Goal: Task Accomplishment & Management: Use online tool/utility

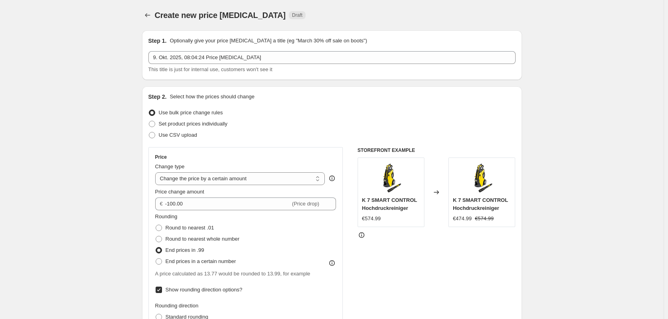
select select "by"
select select "collection"
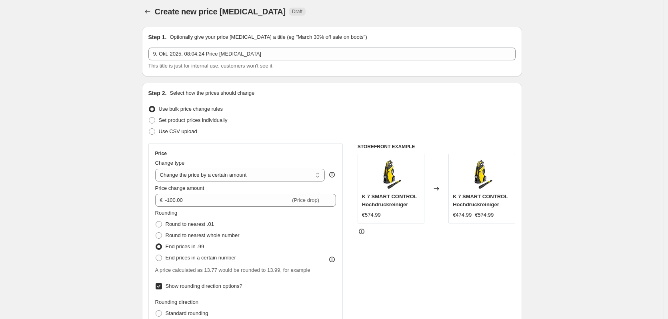
scroll to position [4, 0]
drag, startPoint x: 162, startPoint y: 111, endPoint x: 241, endPoint y: 111, distance: 78.8
click at [241, 111] on div "Use bulk price change rules" at bounding box center [331, 109] width 367 height 11
click at [238, 130] on div "Use CSV upload" at bounding box center [331, 131] width 367 height 11
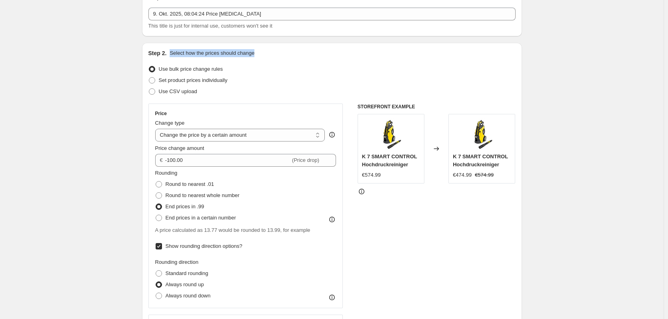
drag, startPoint x: 172, startPoint y: 55, endPoint x: 256, endPoint y: 52, distance: 84.5
click at [258, 50] on div "Step 2. Select how the prices should change" at bounding box center [331, 53] width 367 height 8
click at [256, 52] on div "Step 2. Select how the prices should change" at bounding box center [331, 53] width 367 height 8
click at [155, 80] on span at bounding box center [152, 80] width 6 height 6
click at [149, 78] on input "Set product prices individually" at bounding box center [149, 77] width 0 height 0
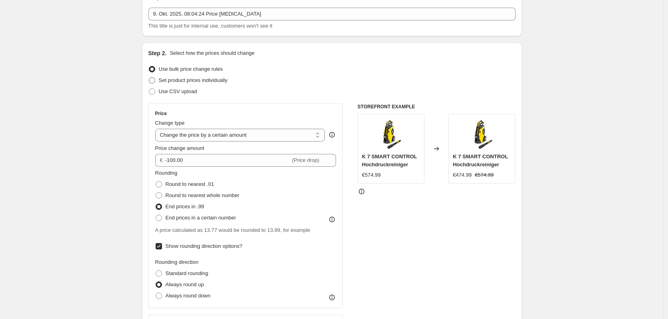
radio input "true"
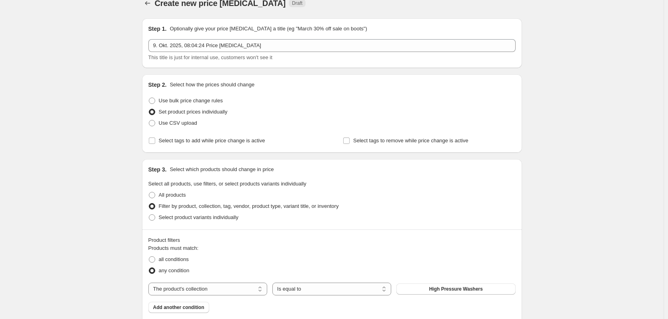
scroll to position [4, 0]
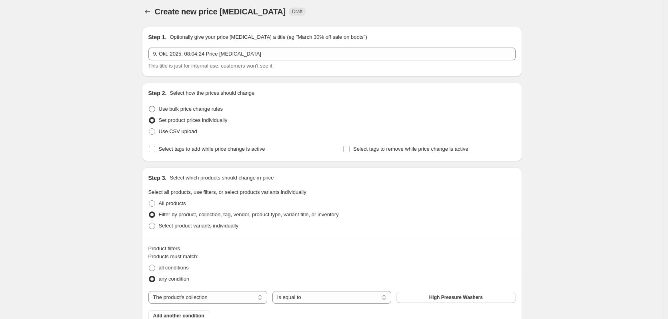
click at [154, 111] on span at bounding box center [152, 109] width 6 height 6
click at [149, 106] on input "Use bulk price change rules" at bounding box center [149, 106] width 0 height 0
radio input "true"
select select "by"
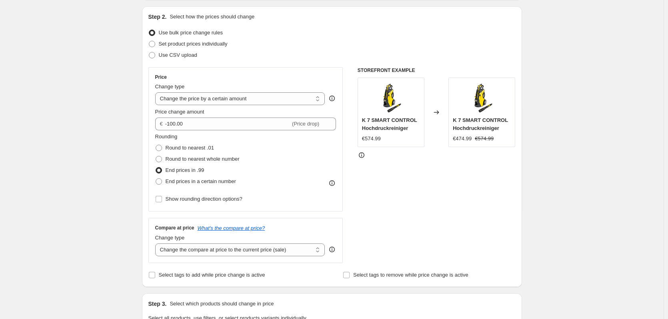
scroll to position [80, 0]
click at [193, 95] on select "Change the price to a certain amount Change the price by a certain amount Chang…" at bounding box center [240, 98] width 170 height 13
click at [214, 94] on select "Change the price to a certain amount Change the price by a certain amount Chang…" at bounding box center [240, 98] width 170 height 13
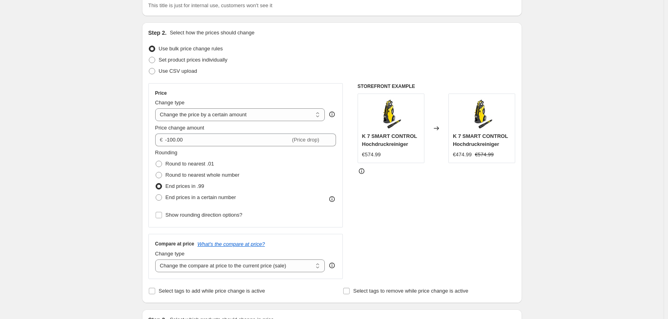
scroll to position [80, 0]
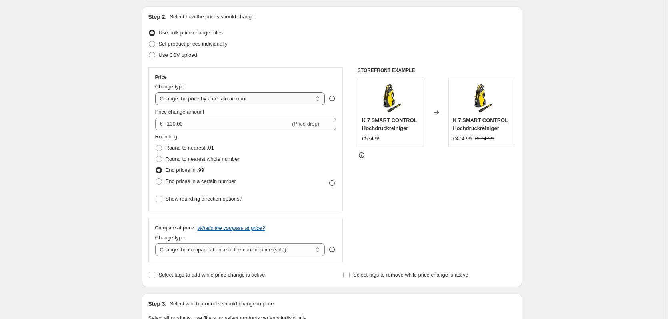
click at [214, 100] on select "Change the price to a certain amount Change the price by a certain amount Chang…" at bounding box center [240, 98] width 170 height 13
click at [88, 164] on div "Create new price [MEDICAL_DATA]. This page is ready Create new price [MEDICAL_D…" at bounding box center [332, 291] width 664 height 743
click at [188, 101] on select "Change the price to a certain amount Change the price by a certain amount Chang…" at bounding box center [240, 98] width 170 height 13
click at [66, 137] on div "Create new price [MEDICAL_DATA]. This page is ready Create new price [MEDICAL_D…" at bounding box center [332, 291] width 664 height 743
click at [198, 101] on select "Change the price to a certain amount Change the price by a certain amount Chang…" at bounding box center [240, 98] width 170 height 13
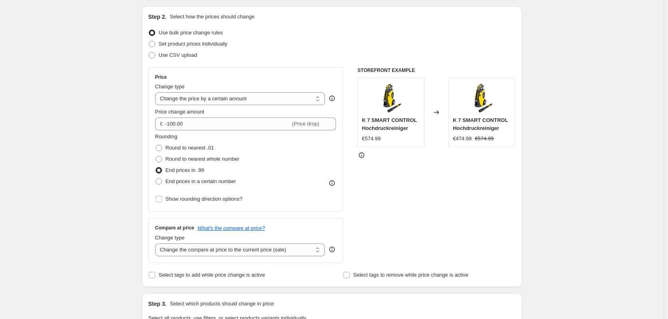
click at [196, 92] on div "Change type Change the price to a certain amount Change the price by a certain …" at bounding box center [240, 94] width 170 height 22
click at [162, 202] on span at bounding box center [158, 199] width 7 height 7
click at [162, 202] on input "Show rounding direction options?" at bounding box center [159, 199] width 6 height 6
checkbox input "true"
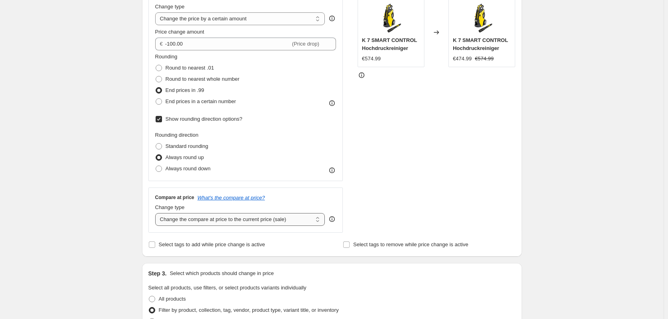
click at [200, 222] on select "Change the compare at price to the current price (sale) Change the compare at p…" at bounding box center [240, 219] width 170 height 13
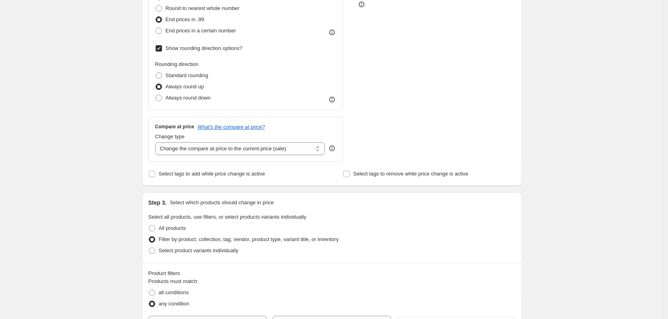
scroll to position [240, 0]
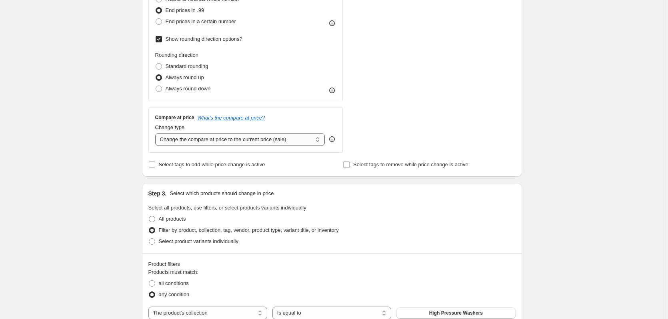
click at [222, 138] on select "Change the compare at price to the current price (sale) Change the compare at p…" at bounding box center [240, 139] width 170 height 13
click at [75, 138] on div "Create new price [MEDICAL_DATA]. This page is ready Create new price [MEDICAL_D…" at bounding box center [332, 156] width 664 height 792
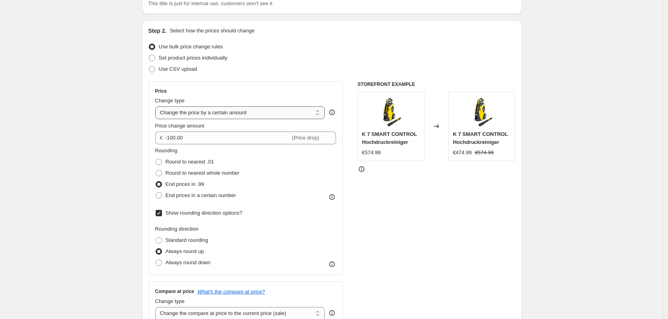
scroll to position [80, 0]
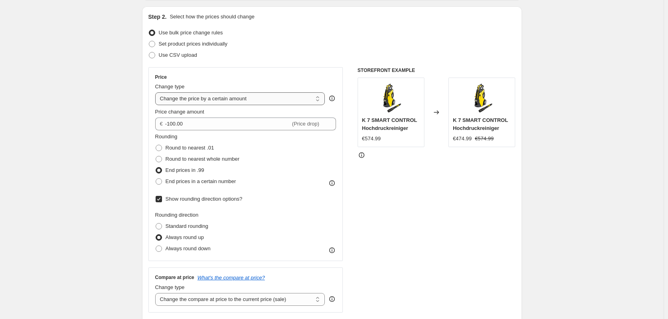
click at [210, 99] on select "Change the price to a certain amount Change the price by a certain amount Chang…" at bounding box center [240, 98] width 170 height 13
click at [105, 122] on div "Create new price [MEDICAL_DATA]. This page is ready Create new price [MEDICAL_D…" at bounding box center [332, 316] width 664 height 792
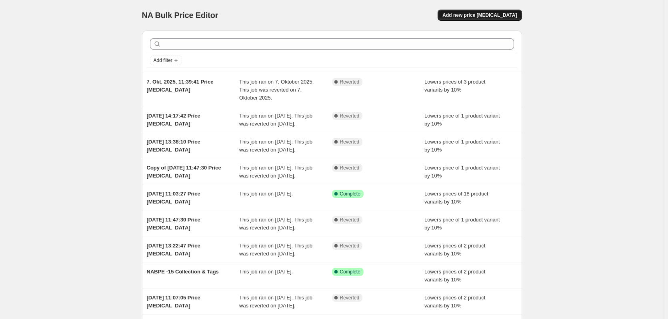
click at [487, 20] on button "Add new price [MEDICAL_DATA]" at bounding box center [480, 15] width 84 height 11
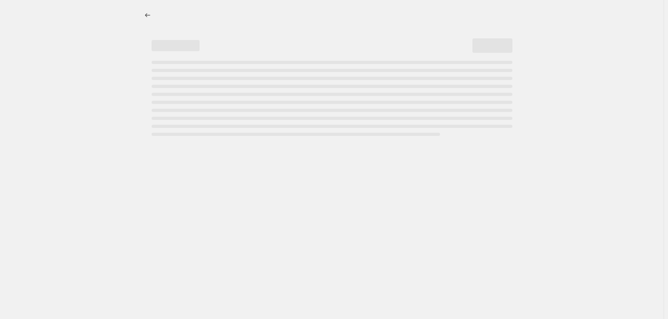
select select "percentage"
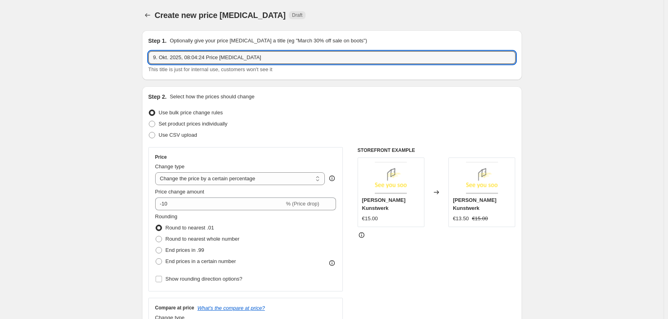
drag, startPoint x: 250, startPoint y: 61, endPoint x: 103, endPoint y: 60, distance: 147.3
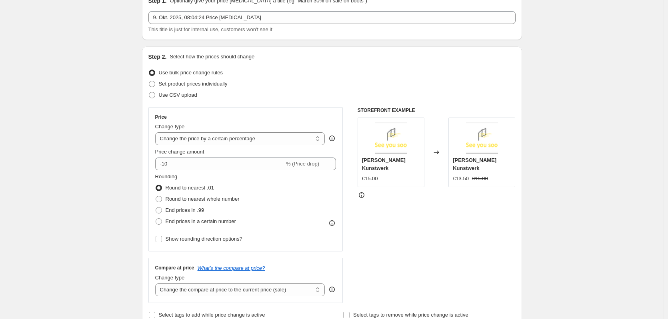
scroll to position [80, 0]
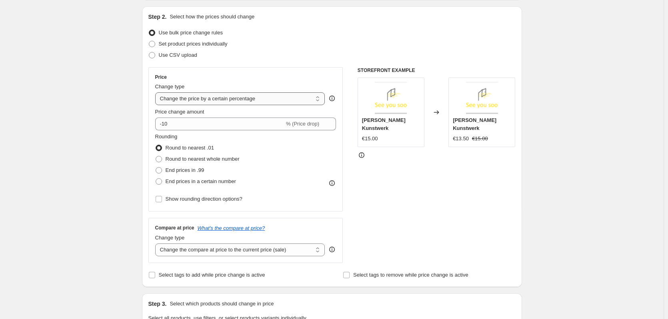
click at [196, 100] on select "Change the price to a certain amount Change the price by a certain amount Chang…" at bounding box center [240, 98] width 170 height 13
click at [208, 104] on select "Change the price to a certain amount Change the price by a certain amount Chang…" at bounding box center [240, 98] width 170 height 13
click at [167, 251] on select "Change the compare at price to the current price (sale) Change the compare at p…" at bounding box center [240, 250] width 170 height 13
click at [119, 202] on div "Create new price [MEDICAL_DATA]. This page is ready Create new price [MEDICAL_D…" at bounding box center [332, 320] width 664 height 800
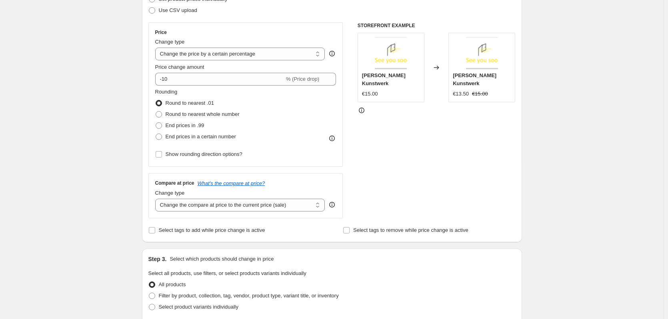
scroll to position [160, 0]
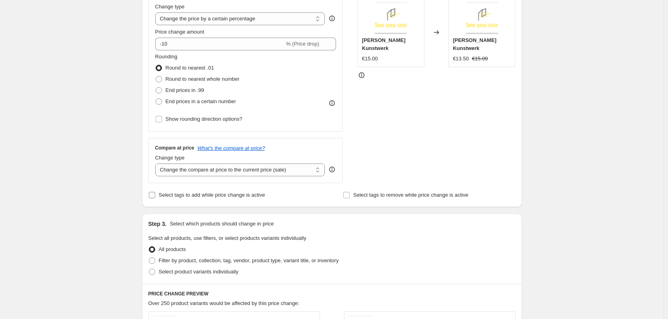
click at [154, 198] on input "Select tags to add while price change is active" at bounding box center [152, 195] width 6 height 6
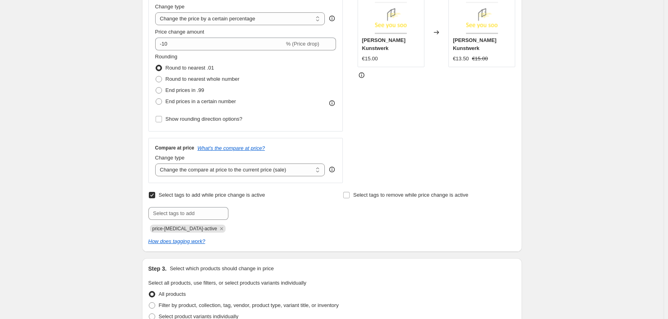
click at [152, 196] on input "Select tags to add while price change is active" at bounding box center [152, 195] width 6 height 6
checkbox input "false"
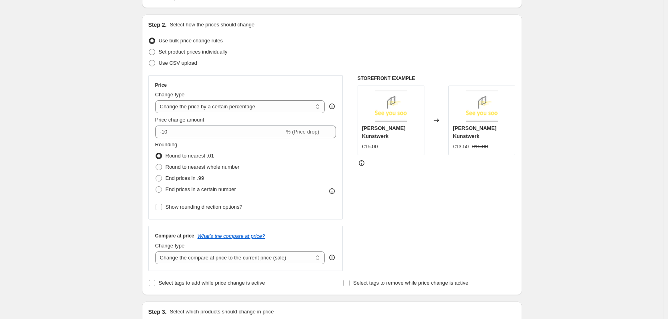
scroll to position [72, 0]
click at [151, 63] on span at bounding box center [152, 63] width 6 height 6
click at [149, 60] on input "Use CSV upload" at bounding box center [149, 60] width 0 height 0
radio input "true"
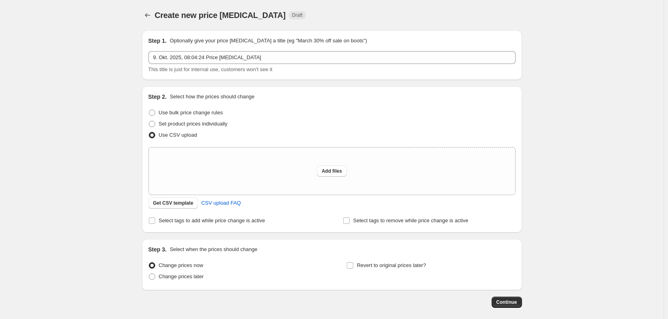
scroll to position [38, 0]
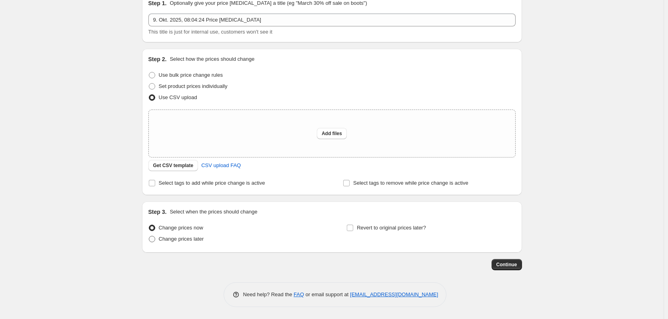
click at [154, 239] on span at bounding box center [152, 239] width 6 height 6
click at [149, 236] on input "Change prices later" at bounding box center [149, 236] width 0 height 0
radio input "true"
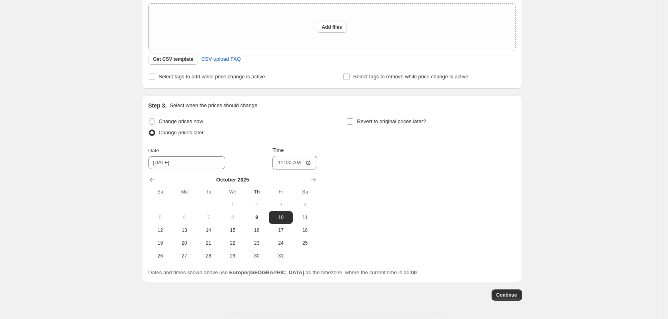
scroll to position [158, 0]
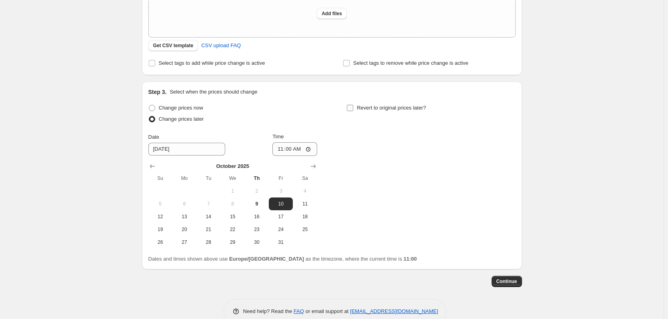
click at [353, 110] on input "Revert to original prices later?" at bounding box center [350, 108] width 6 height 6
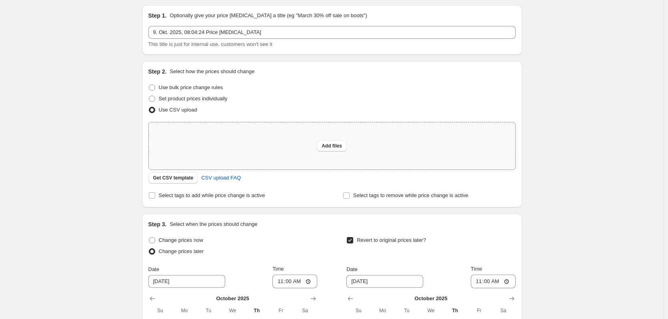
scroll to position [120, 0]
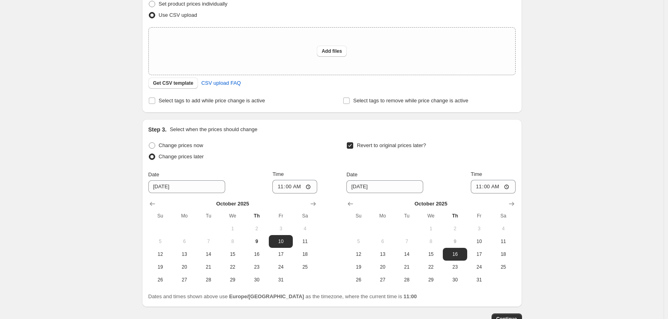
click at [348, 145] on div "Change prices now Change prices later Date [DATE] Time 11:00 [DATE] Su Mo Tu We…" at bounding box center [331, 213] width 367 height 146
click at [352, 146] on input "Revert to original prices later?" at bounding box center [350, 145] width 6 height 6
checkbox input "false"
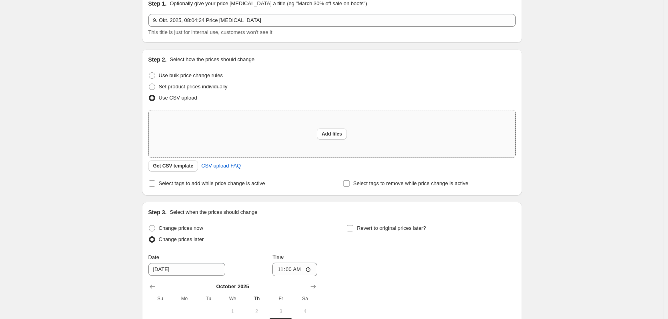
scroll to position [0, 0]
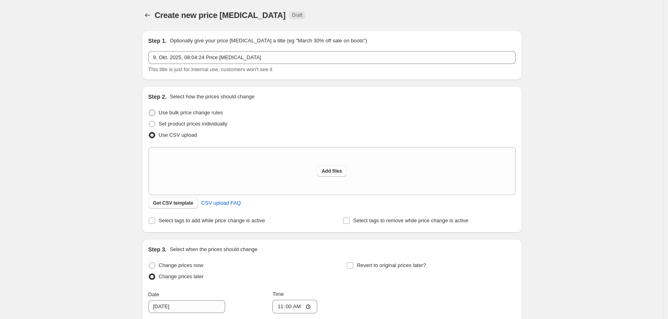
click at [155, 111] on span at bounding box center [152, 113] width 6 height 6
click at [149, 110] on input "Use bulk price change rules" at bounding box center [149, 110] width 0 height 0
radio input "true"
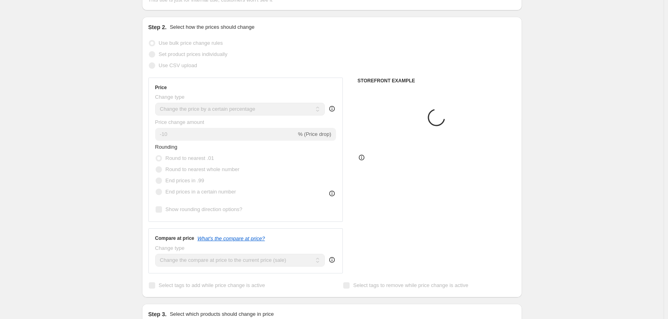
scroll to position [80, 0]
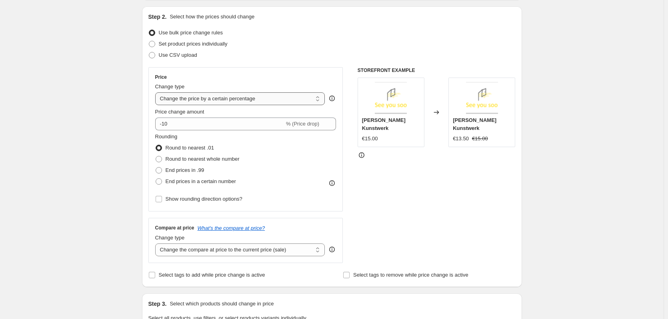
click at [198, 96] on select "Change the price to a certain amount Change the price by a certain amount Chang…" at bounding box center [240, 98] width 170 height 13
click at [210, 100] on select "Change the price to a certain amount Change the price by a certain amount Chang…" at bounding box center [240, 98] width 170 height 13
click at [207, 98] on select "Change the price to a certain amount Change the price by a certain amount Chang…" at bounding box center [240, 98] width 170 height 13
select select "to"
click at [157, 92] on select "Change the price to a certain amount Change the price by a certain amount Chang…" at bounding box center [240, 98] width 170 height 13
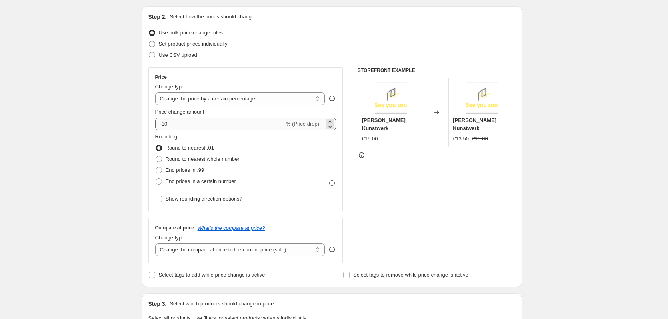
type input "80.00"
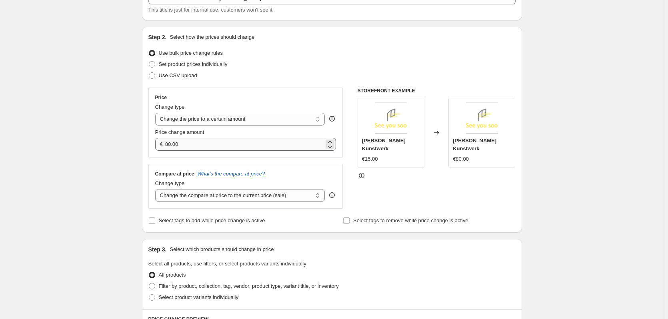
scroll to position [40, 0]
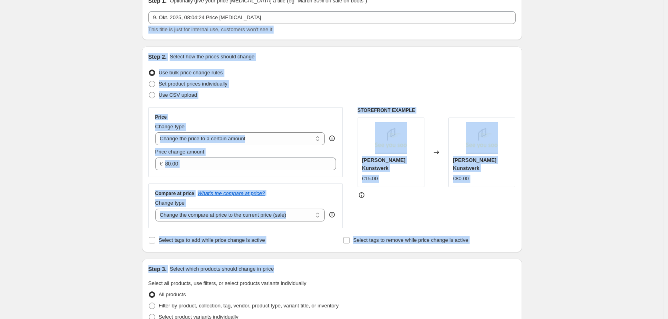
drag, startPoint x: 132, startPoint y: 41, endPoint x: 529, endPoint y: 256, distance: 451.2
click at [522, 206] on div "Step 2. Select how the prices should change Use bulk price change rules Set pro…" at bounding box center [332, 149] width 380 height 206
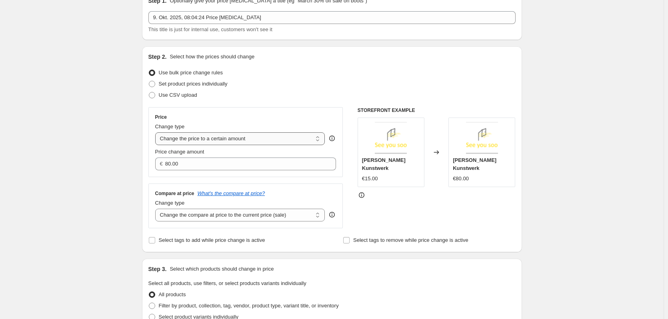
click at [204, 142] on select "Change the price to a certain amount Change the price by a certain amount Chang…" at bounding box center [240, 138] width 170 height 13
click at [233, 139] on select "Change the price to a certain amount Change the price by a certain amount Chang…" at bounding box center [240, 138] width 170 height 13
click at [240, 143] on select "Change the price to a certain amount Change the price by a certain amount Chang…" at bounding box center [240, 138] width 170 height 13
select select "pcap"
click at [157, 132] on select "Change the price to a certain amount Change the price by a certain amount Chang…" at bounding box center [240, 138] width 170 height 13
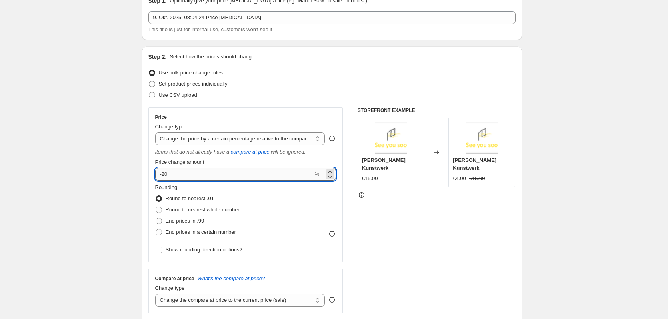
click at [166, 172] on input "-20" at bounding box center [234, 174] width 158 height 13
type input "-40"
click at [409, 199] on div "STOREFRONT EXAMPLE [PERSON_NAME] Kunstwerk €15.00 Changed to [PERSON_NAME] Kuns…" at bounding box center [437, 210] width 158 height 206
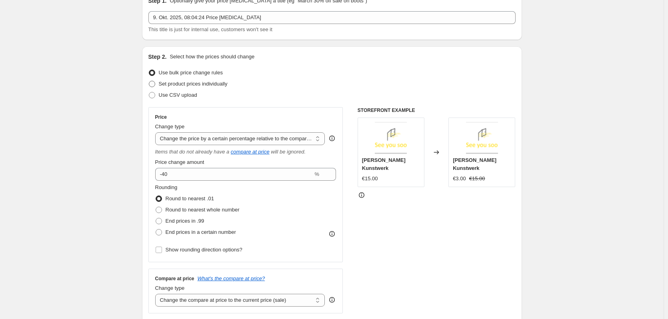
click at [158, 83] on label "Set product prices individually" at bounding box center [187, 83] width 79 height 11
click at [149, 81] on input "Set product prices individually" at bounding box center [149, 81] width 0 height 0
radio input "true"
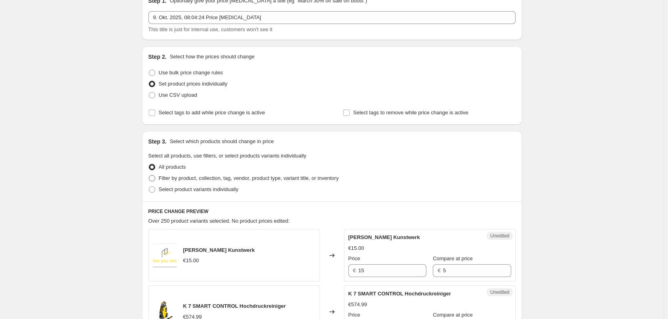
click at [155, 182] on label "Filter by product, collection, tag, vendor, product type, variant title, or inv…" at bounding box center [243, 178] width 190 height 11
click at [149, 176] on input "Filter by product, collection, tag, vendor, product type, variant title, or inv…" at bounding box center [149, 175] width 0 height 0
radio input "true"
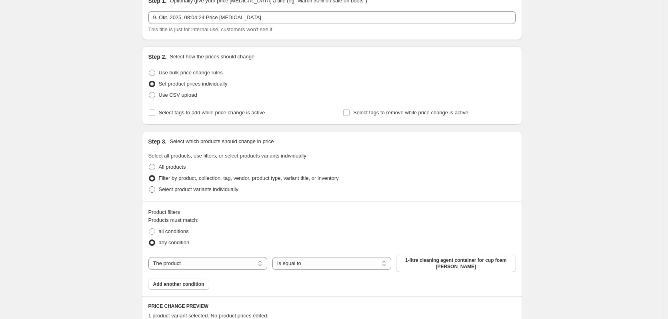
click at [153, 192] on span at bounding box center [152, 189] width 6 height 6
click at [149, 187] on input "Select product variants individually" at bounding box center [149, 186] width 0 height 0
radio input "true"
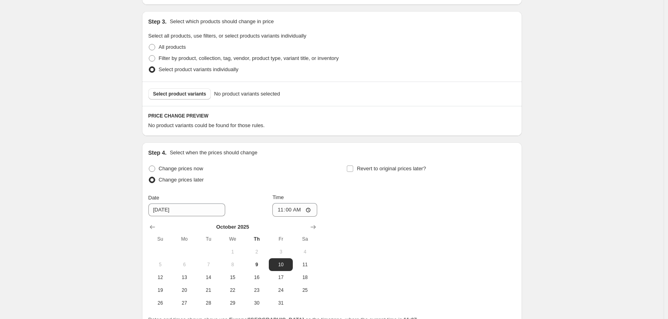
scroll to position [0, 0]
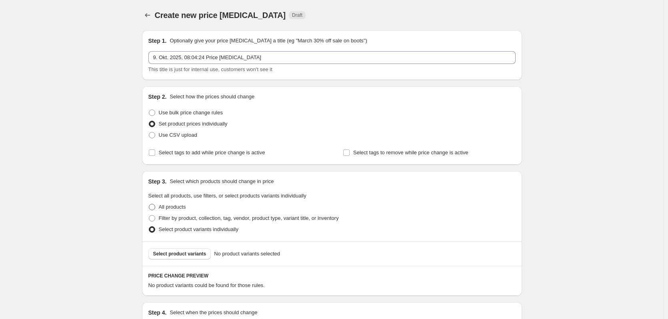
click at [154, 206] on span at bounding box center [152, 207] width 6 height 6
click at [149, 204] on input "All products" at bounding box center [149, 204] width 0 height 0
radio input "true"
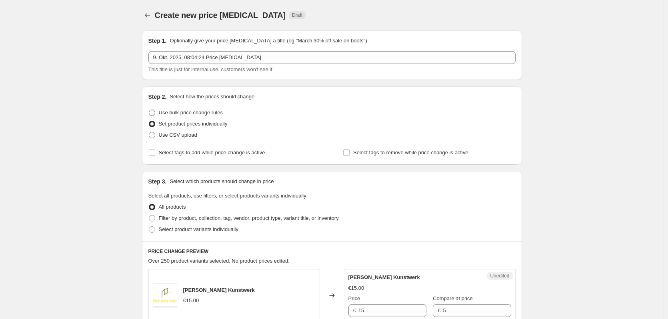
click at [150, 114] on span at bounding box center [152, 113] width 6 height 6
click at [149, 110] on input "Use bulk price change rules" at bounding box center [149, 110] width 0 height 0
radio input "true"
select select "pcap"
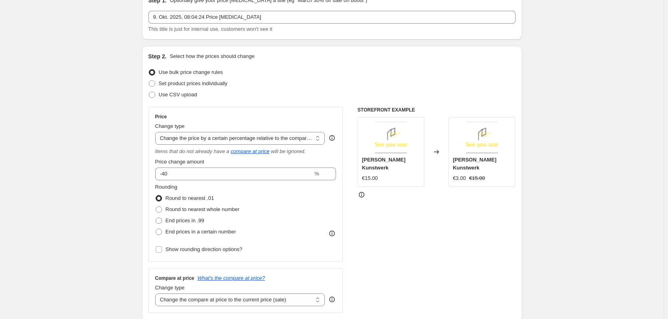
scroll to position [40, 0]
click at [155, 87] on span at bounding box center [152, 84] width 6 height 6
click at [149, 81] on input "Set product prices individually" at bounding box center [149, 81] width 0 height 0
radio input "true"
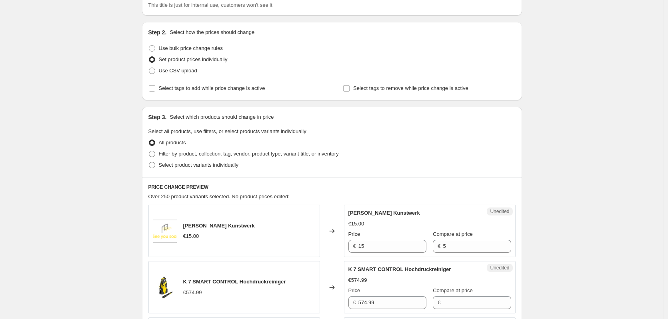
scroll to position [120, 0]
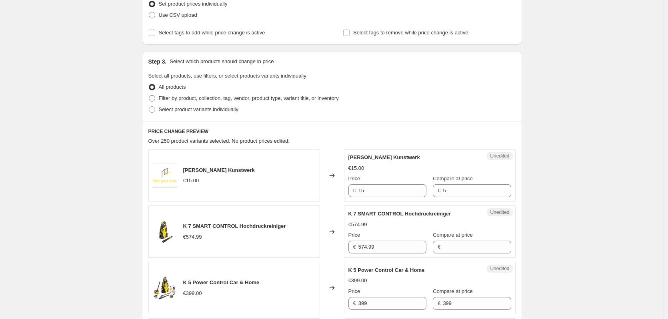
click at [153, 95] on span at bounding box center [152, 98] width 6 height 6
click at [149, 95] on input "Filter by product, collection, tag, vendor, product type, variant title, or inv…" at bounding box center [149, 95] width 0 height 0
radio input "true"
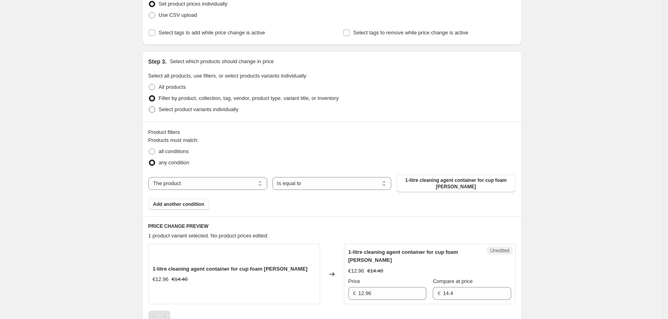
click at [154, 110] on span at bounding box center [152, 109] width 6 height 6
click at [149, 107] on input "Select product variants individually" at bounding box center [149, 106] width 0 height 0
radio input "true"
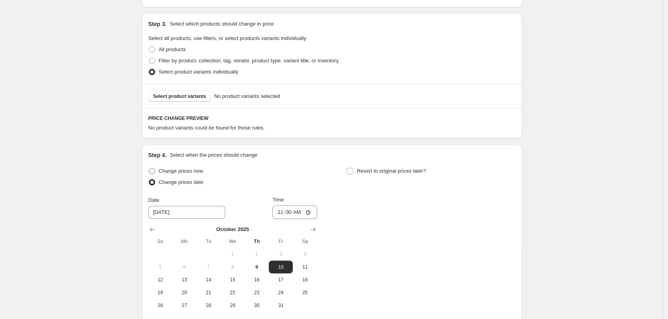
click at [155, 170] on span at bounding box center [152, 171] width 6 height 6
click at [149, 168] on input "Change prices now" at bounding box center [149, 168] width 0 height 0
radio input "true"
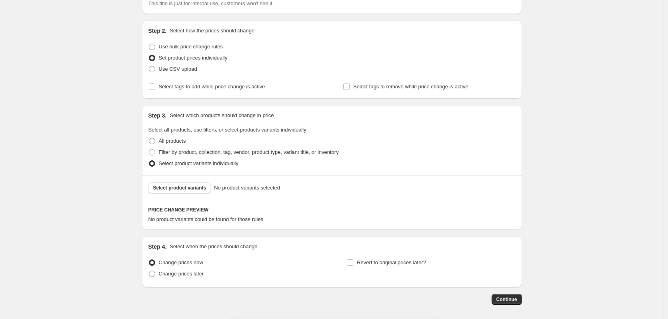
scroll to position [0, 0]
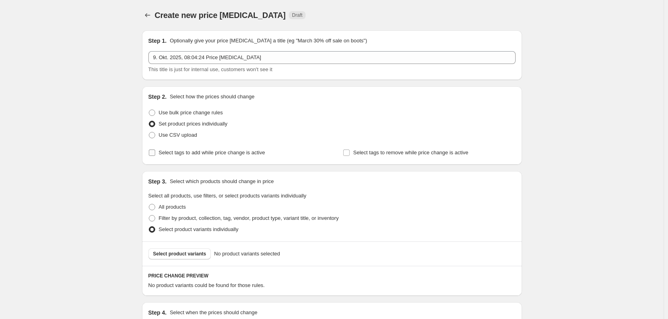
click at [158, 154] on label "Select tags to add while price change is active" at bounding box center [206, 152] width 117 height 11
click at [155, 154] on input "Select tags to add while price change is active" at bounding box center [152, 153] width 6 height 6
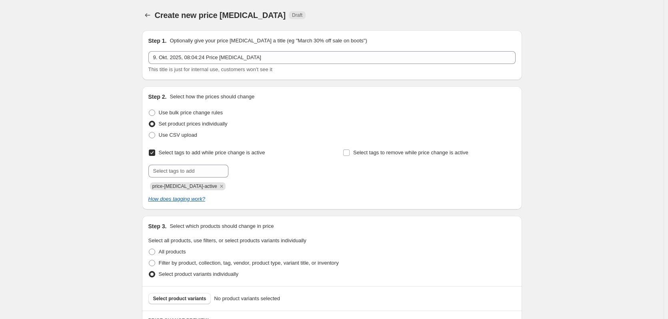
click at [154, 154] on input "Select tags to add while price change is active" at bounding box center [152, 153] width 6 height 6
checkbox input "false"
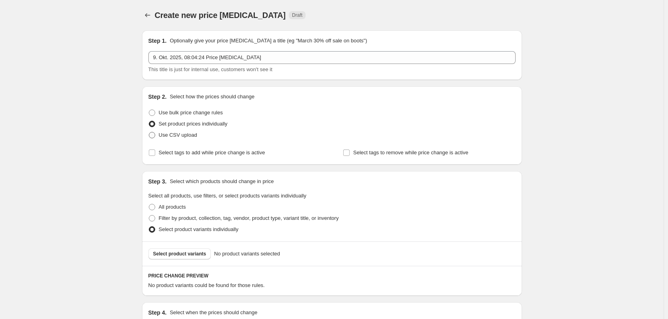
click at [154, 134] on span at bounding box center [152, 135] width 6 height 6
click at [149, 132] on input "Use CSV upload" at bounding box center [149, 132] width 0 height 0
radio input "true"
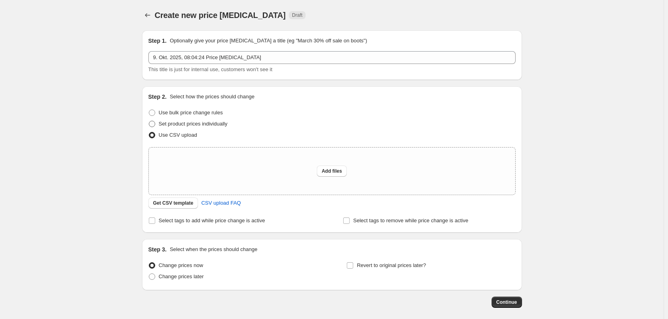
click at [155, 124] on span at bounding box center [152, 124] width 6 height 6
click at [149, 121] on input "Set product prices individually" at bounding box center [149, 121] width 0 height 0
radio input "true"
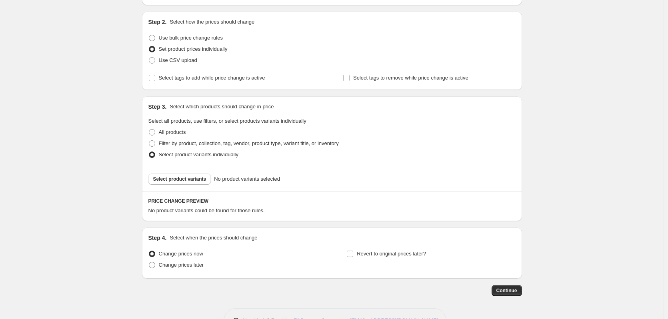
scroll to position [61, 0]
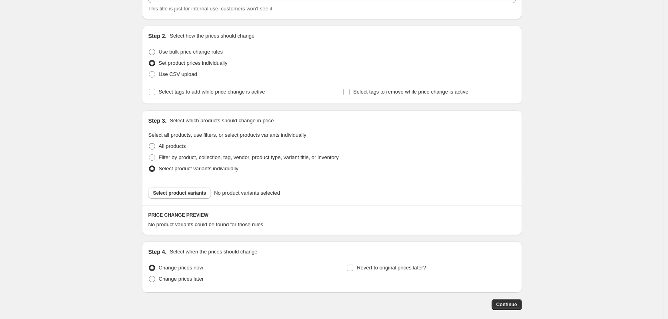
click at [155, 145] on span at bounding box center [152, 146] width 6 height 6
click at [149, 144] on input "All products" at bounding box center [149, 143] width 0 height 0
radio input "true"
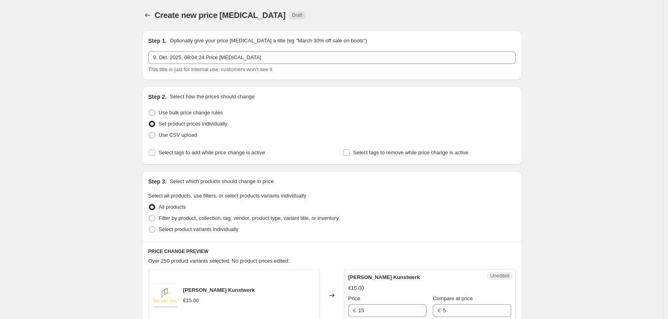
scroll to position [40, 0]
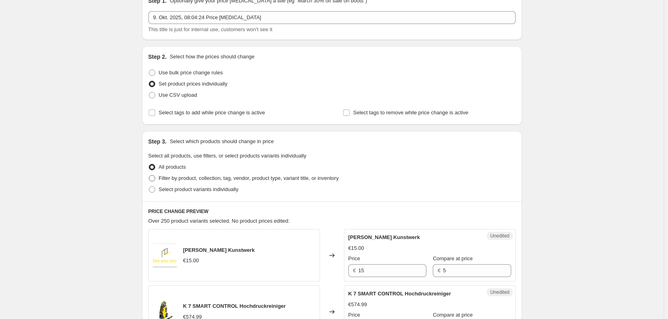
click at [154, 177] on span at bounding box center [152, 178] width 6 height 6
click at [149, 176] on input "Filter by product, collection, tag, vendor, product type, variant title, or inv…" at bounding box center [149, 175] width 0 height 0
radio input "true"
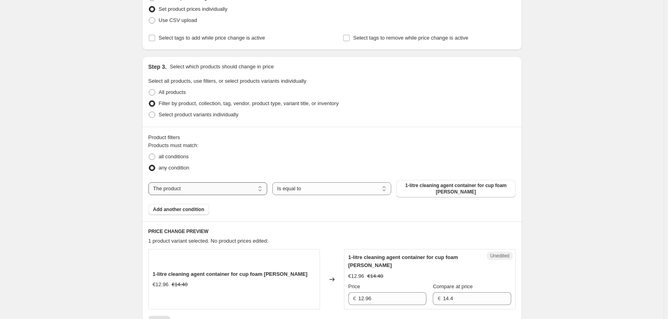
scroll to position [160, 0]
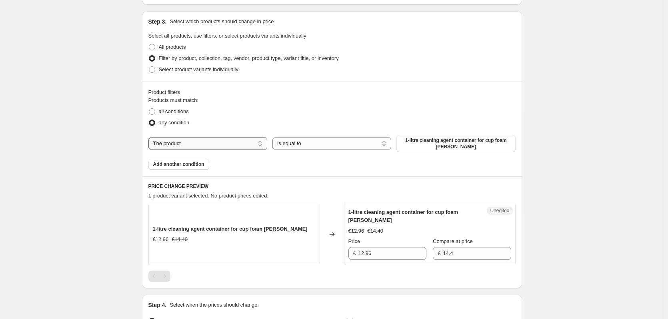
click at [204, 142] on select "The product The product's collection The product's tag The product's vendor The…" at bounding box center [207, 143] width 119 height 13
click at [308, 145] on select "Is equal to Is not equal to" at bounding box center [331, 143] width 119 height 13
click at [439, 142] on span "1-litre cleaning agent container for cup foam [PERSON_NAME]" at bounding box center [455, 143] width 109 height 13
click at [156, 70] on span at bounding box center [151, 69] width 7 height 7
click at [149, 67] on input "Select product variants individually" at bounding box center [149, 66] width 0 height 0
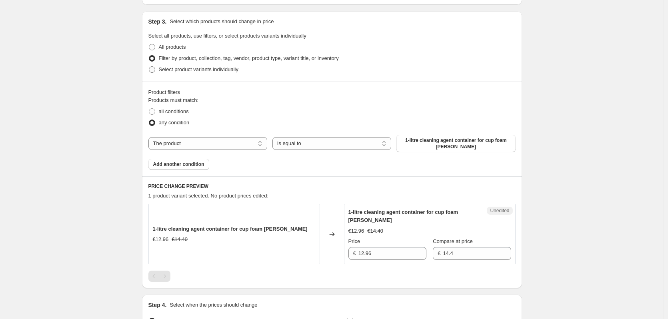
radio input "true"
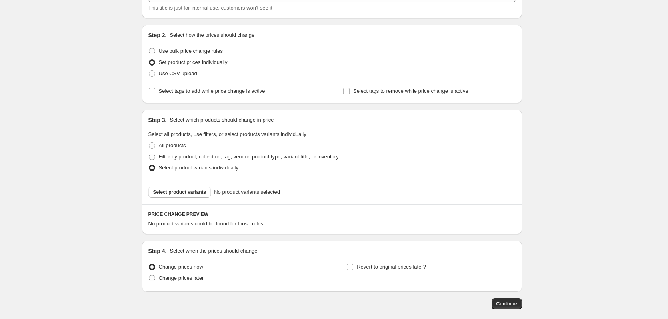
scroll to position [0, 0]
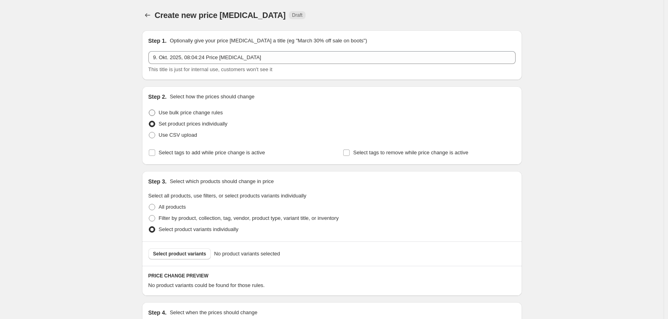
click at [154, 112] on span at bounding box center [152, 113] width 6 height 6
click at [149, 110] on input "Use bulk price change rules" at bounding box center [149, 110] width 0 height 0
radio input "true"
select select "pcap"
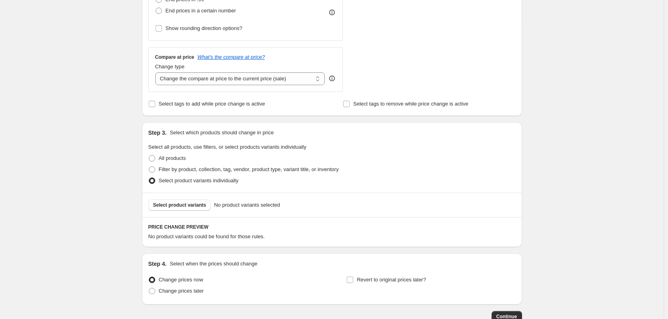
scroll to position [314, 0]
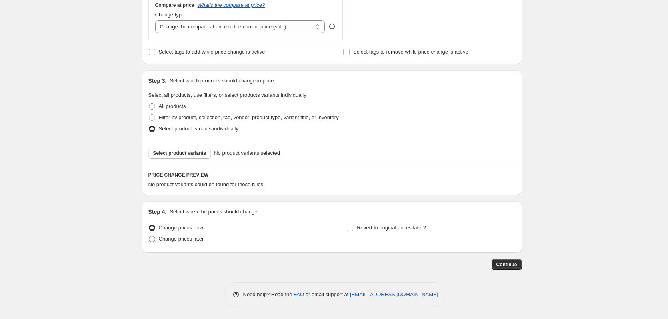
click at [152, 108] on span at bounding box center [152, 106] width 6 height 6
click at [149, 104] on input "All products" at bounding box center [149, 103] width 0 height 0
radio input "true"
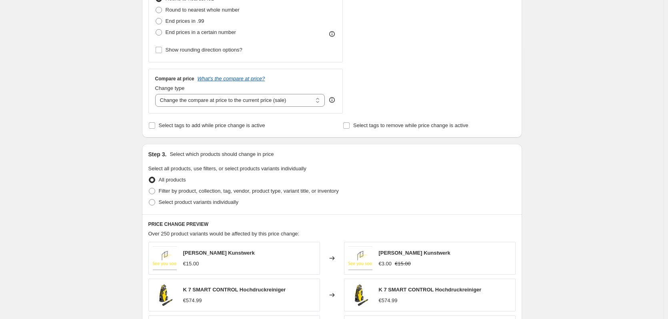
scroll to position [480, 0]
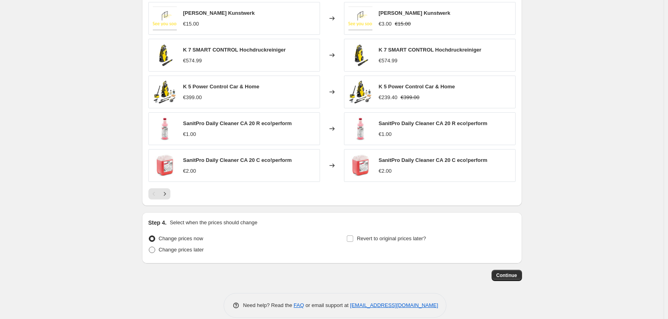
click at [154, 250] on span at bounding box center [152, 250] width 6 height 6
click at [149, 247] on input "Change prices later" at bounding box center [149, 247] width 0 height 0
radio input "true"
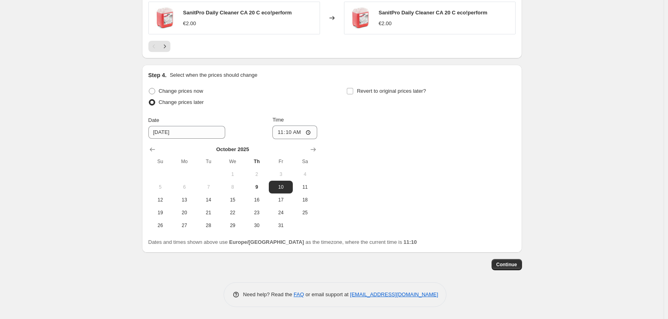
scroll to position [628, 0]
click at [153, 90] on span at bounding box center [152, 91] width 6 height 6
click at [149, 88] on input "Change prices now" at bounding box center [149, 88] width 0 height 0
radio input "true"
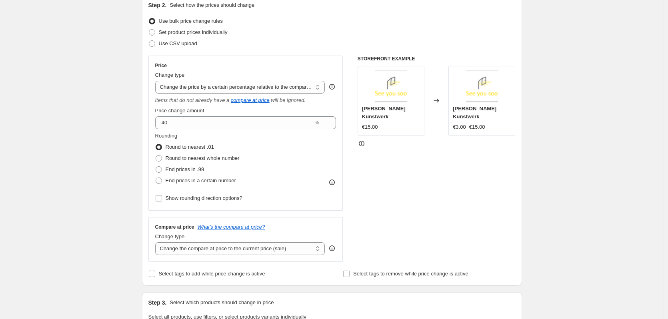
scroll to position [11, 0]
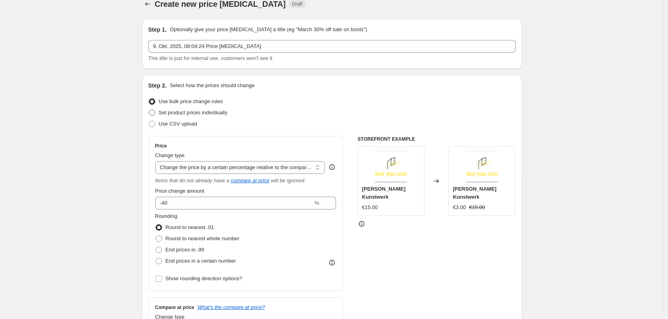
click at [155, 114] on span at bounding box center [152, 113] width 6 height 6
click at [149, 110] on input "Set product prices individually" at bounding box center [149, 110] width 0 height 0
radio input "true"
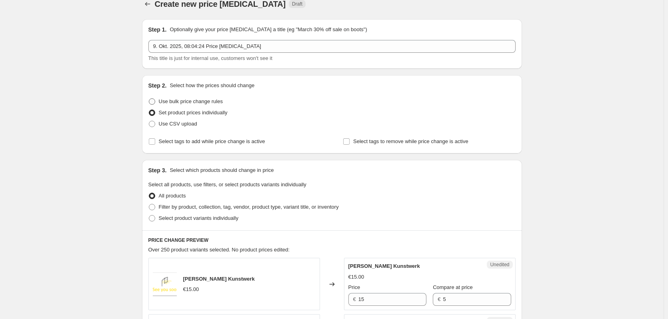
click at [155, 101] on span at bounding box center [152, 101] width 6 height 6
click at [149, 99] on input "Use bulk price change rules" at bounding box center [149, 98] width 0 height 0
radio input "true"
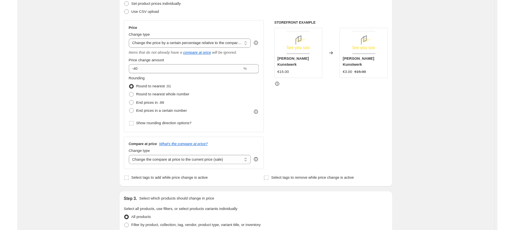
scroll to position [0, 0]
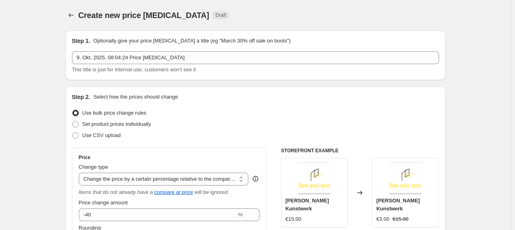
drag, startPoint x: 591, startPoint y: 2, endPoint x: 480, endPoint y: 176, distance: 205.8
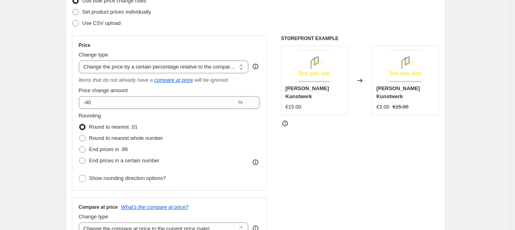
scroll to position [113, 0]
click at [108, 67] on select "Change the price to a certain amount Change the price by a certain amount Chang…" at bounding box center [164, 66] width 170 height 13
select select "to"
click at [80, 60] on select "Change the price to a certain amount Change the price by a certain amount Chang…" at bounding box center [164, 66] width 170 height 13
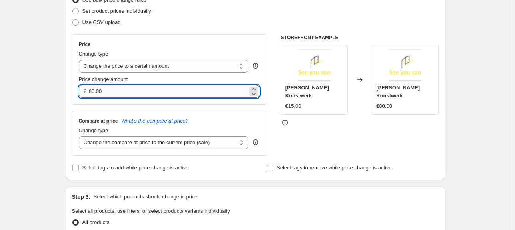
drag, startPoint x: 93, startPoint y: 92, endPoint x: 102, endPoint y: 88, distance: 9.7
click at [93, 92] on input "80.00" at bounding box center [168, 91] width 159 height 13
type input "5.00"
click at [306, 136] on div "STOREFRONT EXAMPLE [PERSON_NAME] Kunstwerk €15.00 Changed to [PERSON_NAME] Kuns…" at bounding box center [360, 94] width 158 height 121
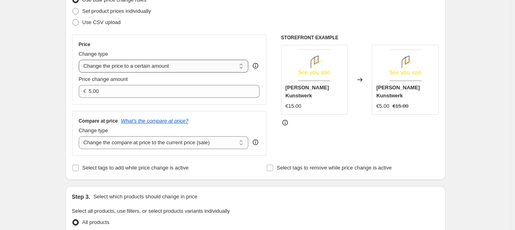
drag, startPoint x: 120, startPoint y: 65, endPoint x: 123, endPoint y: 70, distance: 5.2
click at [121, 65] on select "Change the price to a certain amount Change the price by a certain amount Chang…" at bounding box center [164, 66] width 170 height 13
select select "by"
click at [80, 60] on select "Change the price to a certain amount Change the price by a certain amount Chang…" at bounding box center [164, 66] width 170 height 13
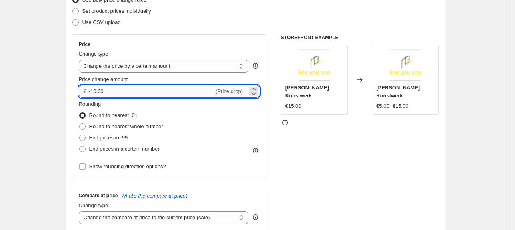
click at [94, 91] on input "-10.00" at bounding box center [151, 91] width 125 height 13
type input "-20.00"
click at [348, 136] on div "STOREFRONT EXAMPLE [PERSON_NAME] Kunstwerk €15.00 Changed to [PERSON_NAME] Kuns…" at bounding box center [360, 132] width 158 height 196
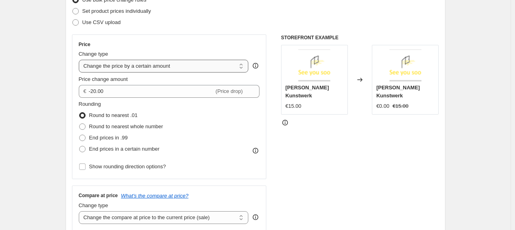
click at [169, 68] on select "Change the price to a certain amount Change the price by a certain amount Chang…" at bounding box center [164, 66] width 170 height 13
select select "percentage"
click at [80, 60] on select "Change the price to a certain amount Change the price by a certain amount Chang…" at bounding box center [164, 66] width 170 height 13
type input "-15"
drag, startPoint x: 378, startPoint y: 99, endPoint x: 423, endPoint y: 99, distance: 44.8
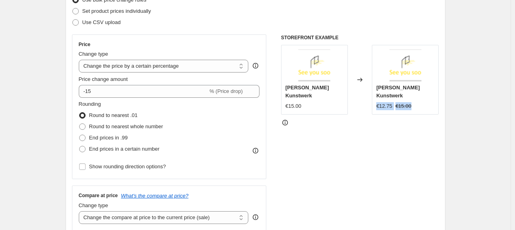
click at [423, 102] on div "€12.75 €15.00" at bounding box center [406, 106] width 58 height 8
click at [362, 118] on div "STOREFRONT EXAMPLE [PERSON_NAME] Kunstwerk €15.00 Changed to [PERSON_NAME] Kuns…" at bounding box center [360, 132] width 158 height 196
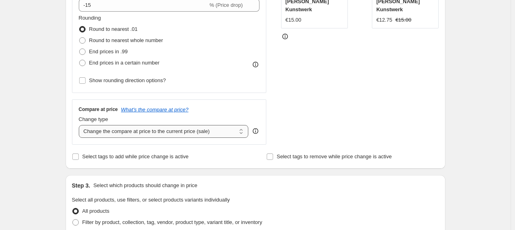
scroll to position [209, 0]
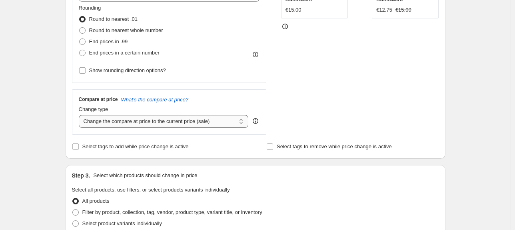
click at [120, 121] on select "Change the compare at price to the current price (sale) Change the compare at p…" at bounding box center [164, 121] width 170 height 13
click at [148, 101] on icon "What's the compare at price?" at bounding box center [155, 99] width 68 height 6
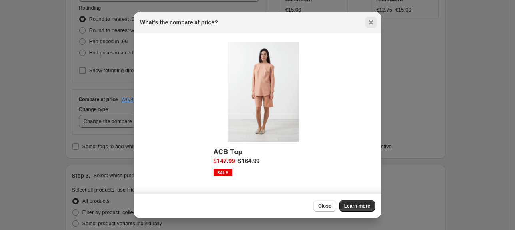
click at [375, 26] on button "Close" at bounding box center [371, 22] width 11 height 11
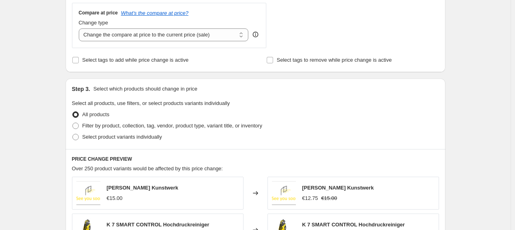
scroll to position [353, 0]
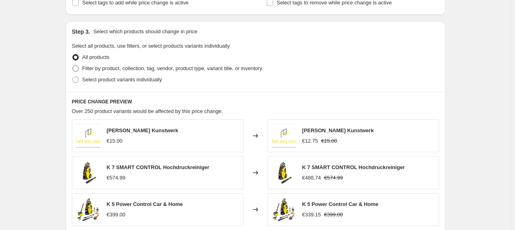
click at [78, 70] on span at bounding box center [75, 68] width 6 height 6
click at [73, 66] on input "Filter by product, collection, tag, vendor, product type, variant title, or inv…" at bounding box center [72, 65] width 0 height 0
radio input "true"
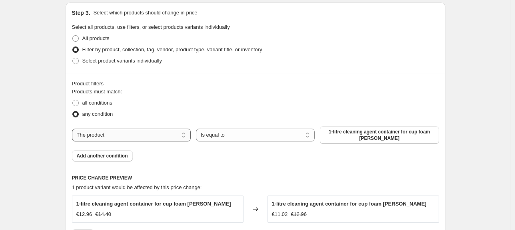
scroll to position [385, 0]
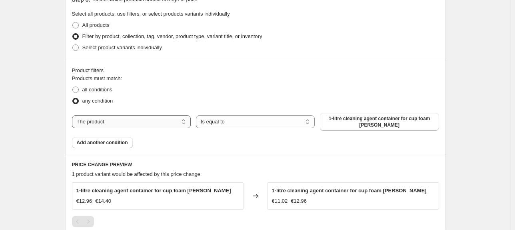
click at [112, 120] on select "The product The product's collection The product's tag The product's vendor The…" at bounding box center [131, 121] width 119 height 13
select select "collection"
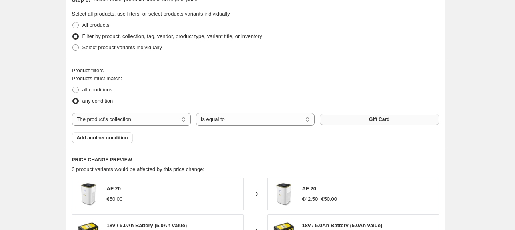
click at [354, 121] on button "Gift Card" at bounding box center [379, 119] width 119 height 11
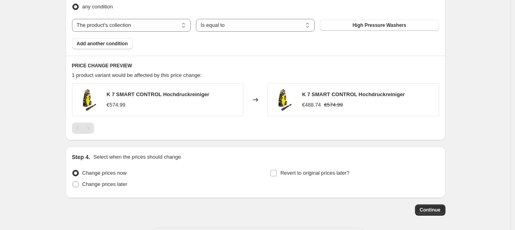
scroll to position [513, 0]
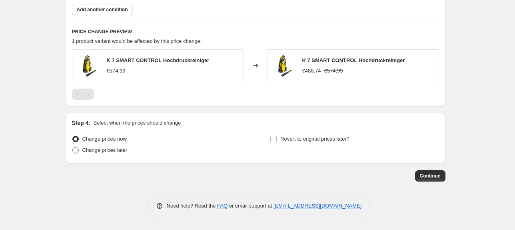
click at [76, 149] on span at bounding box center [75, 150] width 6 height 6
click at [73, 147] on input "Change prices later" at bounding box center [72, 147] width 0 height 0
radio input "true"
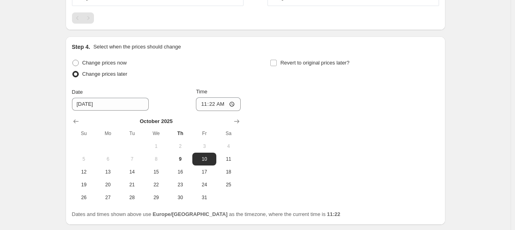
scroll to position [609, 0]
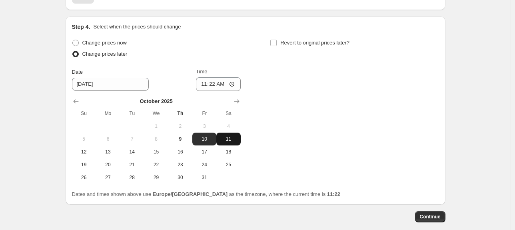
click at [228, 142] on button "11" at bounding box center [228, 138] width 24 height 13
type input "[DATE]"
click at [276, 43] on input "Revert to original prices later?" at bounding box center [273, 43] width 6 height 6
checkbox input "true"
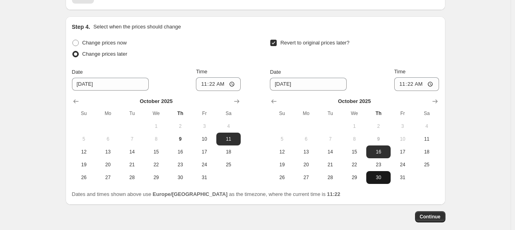
click at [379, 175] on span "30" at bounding box center [379, 177] width 18 height 6
type input "[DATE]"
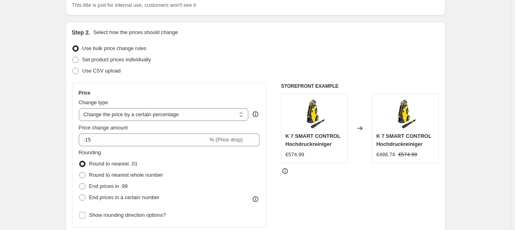
scroll to position [52, 0]
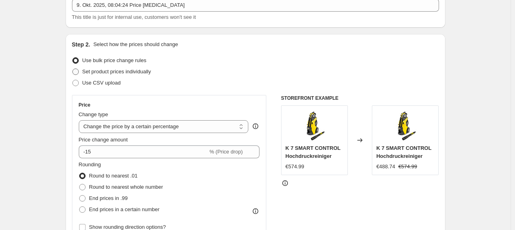
click at [75, 72] on span at bounding box center [75, 71] width 6 height 6
click at [73, 69] on input "Set product prices individually" at bounding box center [72, 68] width 0 height 0
radio input "true"
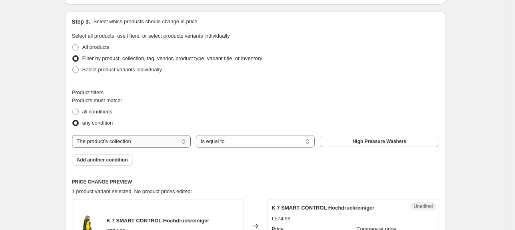
scroll to position [160, 0]
click at [149, 143] on select "The product The product's collection The product's tag The product's vendor The…" at bounding box center [131, 141] width 119 height 13
click at [222, 160] on div "Products must match: all conditions any condition The product The product's col…" at bounding box center [255, 130] width 367 height 69
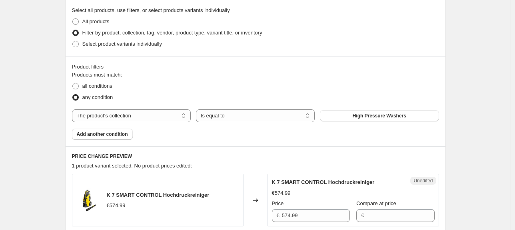
scroll to position [224, 0]
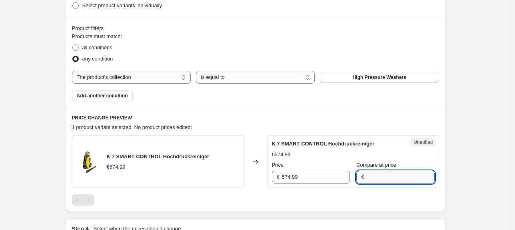
click at [367, 180] on input "Compare at price" at bounding box center [401, 176] width 68 height 13
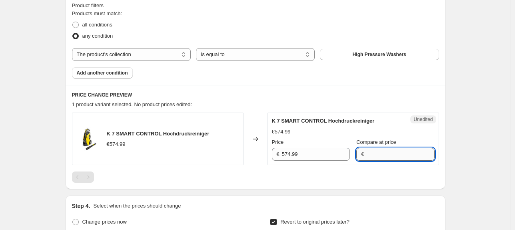
scroll to position [256, 0]
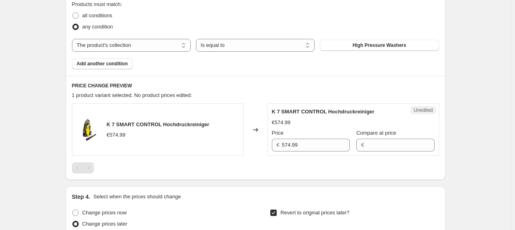
click at [359, 163] on div at bounding box center [255, 167] width 367 height 11
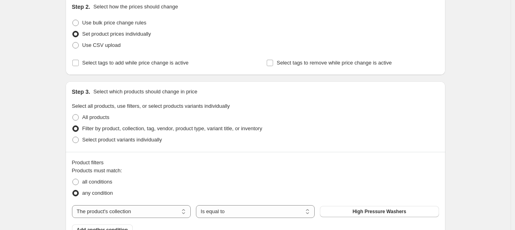
scroll to position [64, 0]
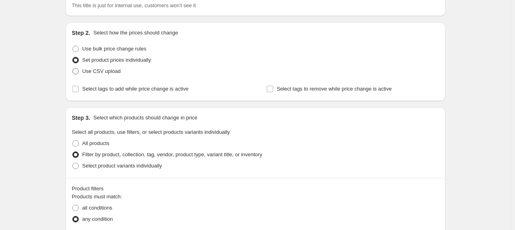
click at [78, 72] on span at bounding box center [75, 71] width 6 height 6
click at [73, 68] on input "Use CSV upload" at bounding box center [72, 68] width 0 height 0
radio input "true"
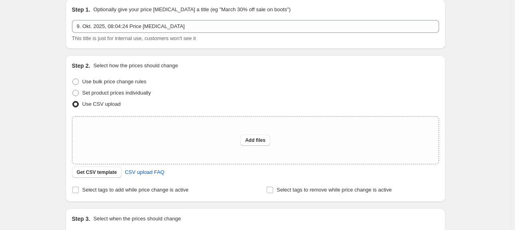
scroll to position [0, 0]
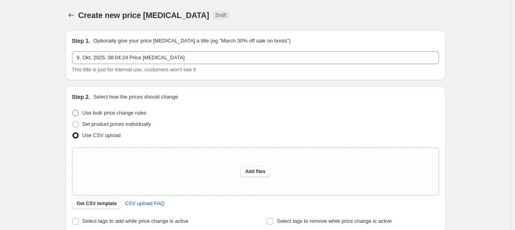
click at [78, 116] on span at bounding box center [75, 113] width 6 height 6
click at [73, 110] on input "Use bulk price change rules" at bounding box center [72, 110] width 0 height 0
radio input "true"
select select "collection"
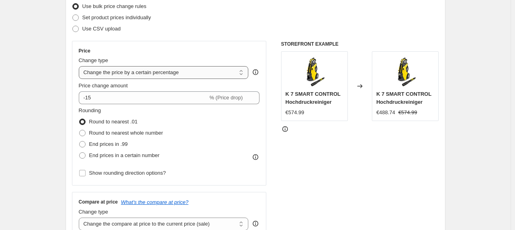
scroll to position [117, 0]
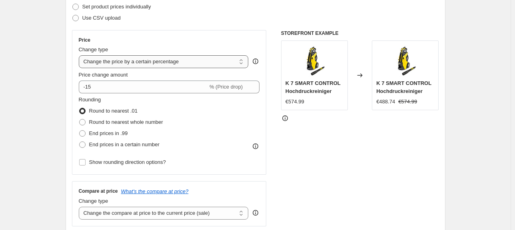
click at [130, 60] on select "Change the price to a certain amount Change the price by a certain amount Chang…" at bounding box center [164, 61] width 170 height 13
click at [165, 63] on select "Change the price to a certain amount Change the price by a certain amount Chang…" at bounding box center [164, 61] width 170 height 13
click at [327, 130] on div "STOREFRONT EXAMPLE K 7 SMART CONTROL Hochdruckreiniger €574.99 Changed to K 7 S…" at bounding box center [360, 128] width 158 height 196
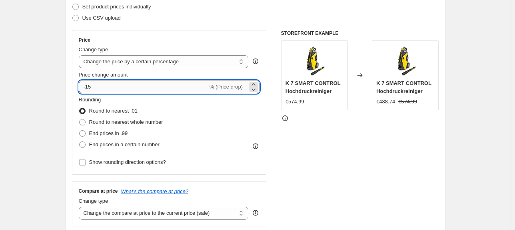
click at [179, 89] on input "-15" at bounding box center [143, 86] width 129 height 13
drag, startPoint x: 136, startPoint y: 59, endPoint x: 134, endPoint y: 67, distance: 8.2
click at [136, 59] on select "Change the price to a certain amount Change the price by a certain amount Chang…" at bounding box center [164, 61] width 170 height 13
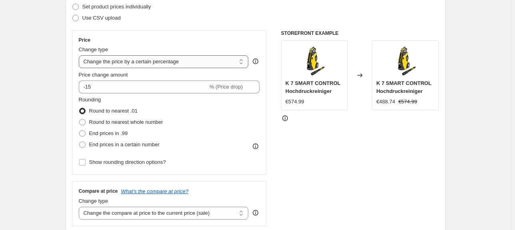
select select "to"
click at [80, 55] on select "Change the price to a certain amount Change the price by a certain amount Chang…" at bounding box center [164, 61] width 170 height 13
type input "80.00"
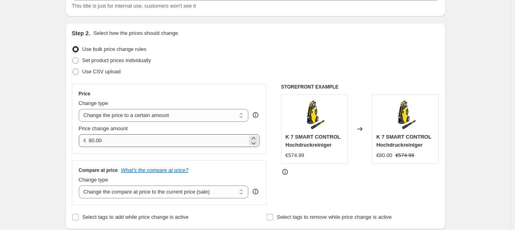
scroll to position [64, 0]
click at [132, 112] on select "Change the price to a certain amount Change the price by a certain amount Chang…" at bounding box center [164, 114] width 170 height 13
click at [140, 95] on div "Price" at bounding box center [169, 93] width 181 height 6
click at [190, 112] on select "Change the price to a certain amount Change the price by a certain amount Chang…" at bounding box center [164, 114] width 170 height 13
click at [189, 88] on div "Price Change type Change the price to a certain amount Change the price by a ce…" at bounding box center [169, 118] width 195 height 70
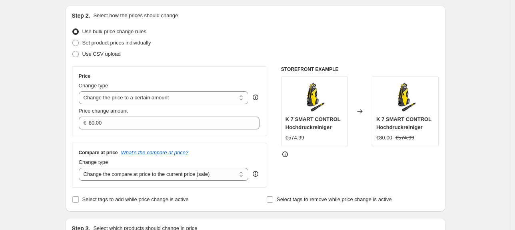
scroll to position [82, 0]
click at [181, 99] on select "Change the price to a certain amount Change the price by a certain amount Chang…" at bounding box center [164, 97] width 170 height 13
click at [160, 103] on select "Change the price to a certain amount Change the price by a certain amount Chang…" at bounding box center [164, 97] width 170 height 13
drag, startPoint x: 289, startPoint y: 138, endPoint x: 309, endPoint y: 138, distance: 20.4
click at [309, 138] on div "€574.99" at bounding box center [315, 137] width 58 height 8
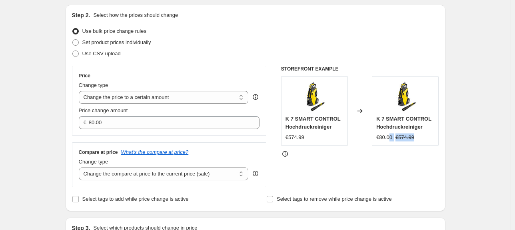
drag, startPoint x: 390, startPoint y: 138, endPoint x: 419, endPoint y: 139, distance: 29.3
click at [419, 139] on div "€80.00 €574.99" at bounding box center [406, 137] width 58 height 8
click at [403, 156] on div at bounding box center [360, 154] width 158 height 8
click at [206, 92] on select "Change the price to a certain amount Change the price by a certain amount Chang…" at bounding box center [164, 97] width 170 height 13
drag, startPoint x: 323, startPoint y: 170, endPoint x: 317, endPoint y: 172, distance: 6.2
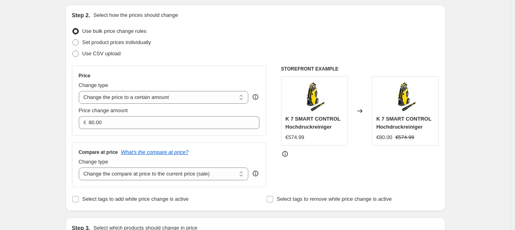
click at [323, 170] on div "STOREFRONT EXAMPLE K 7 SMART CONTROL Hochdruckreiniger €574.99 Changed to K 7 S…" at bounding box center [360, 126] width 158 height 121
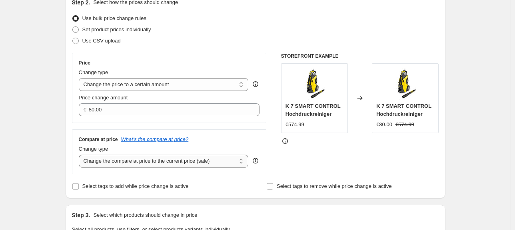
scroll to position [114, 0]
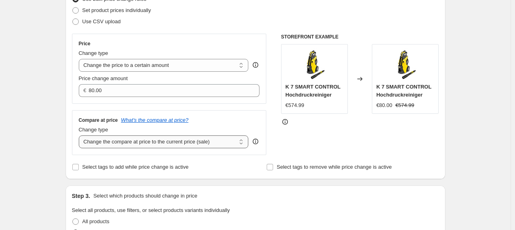
click at [192, 142] on select "Change the compare at price to the current price (sale) Change the compare at p…" at bounding box center [164, 141] width 170 height 13
click at [190, 143] on select "Change the compare at price to the current price (sale) Change the compare at p…" at bounding box center [164, 141] width 170 height 13
click at [192, 145] on select "Change the compare at price to the current price (sale) Change the compare at p…" at bounding box center [164, 141] width 170 height 13
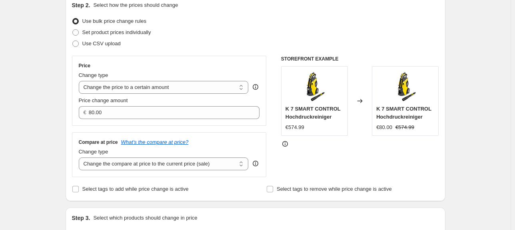
scroll to position [82, 0]
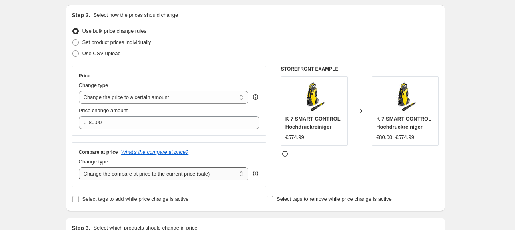
click at [202, 173] on select "Change the compare at price to the current price (sale) Change the compare at p…" at bounding box center [164, 173] width 170 height 13
click at [190, 174] on select "Change the compare at price to the current price (sale) Change the compare at p…" at bounding box center [164, 173] width 170 height 13
drag, startPoint x: 298, startPoint y: 174, endPoint x: 290, endPoint y: 171, distance: 8.4
click at [298, 174] on div "STOREFRONT EXAMPLE K 7 SMART CONTROL Hochdruckreiniger €574.99 Changed to K 7 S…" at bounding box center [360, 126] width 158 height 121
click at [125, 96] on select "Change the price to a certain amount Change the price by a certain amount Chang…" at bounding box center [164, 97] width 170 height 13
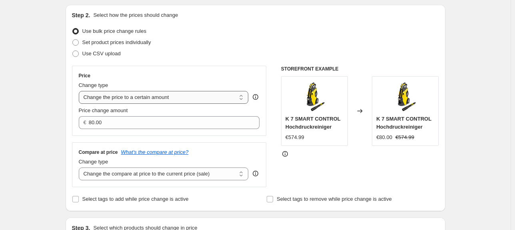
click at [160, 94] on select "Change the price to a certain amount Change the price by a certain amount Chang…" at bounding box center [164, 97] width 170 height 13
click at [160, 95] on select "Change the price to a certain amount Change the price by a certain amount Chang…" at bounding box center [164, 97] width 170 height 13
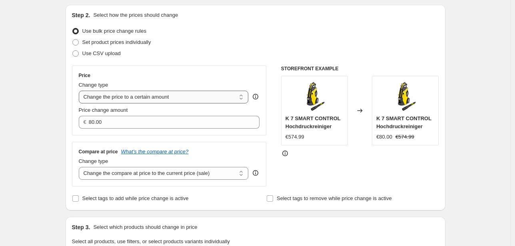
click at [128, 98] on select "Change the price to a certain amount Change the price by a certain amount Chang…" at bounding box center [164, 97] width 170 height 13
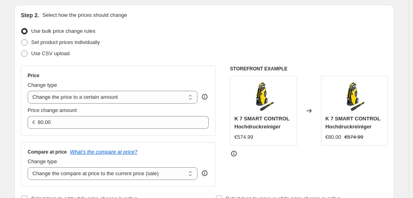
drag, startPoint x: 518, startPoint y: 1, endPoint x: 283, endPoint y: 166, distance: 287.1
click at [335, 169] on div "STOREFRONT EXAMPLE K 7 SMART CONTROL Hochdruckreiniger €574.99 Changed to K 7 S…" at bounding box center [309, 126] width 158 height 121
click at [128, 100] on select "Change the price to a certain amount Change the price by a certain amount Chang…" at bounding box center [113, 97] width 170 height 13
select select "pcap"
click at [29, 91] on select "Change the price to a certain amount Change the price by a certain amount Chang…" at bounding box center [113, 97] width 170 height 13
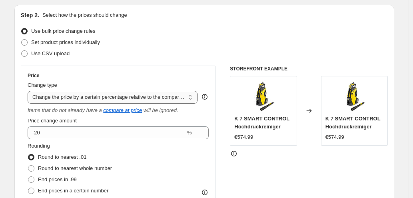
click at [119, 96] on select "Change the price to a certain amount Change the price by a certain amount Chang…" at bounding box center [113, 97] width 170 height 13
click at [29, 91] on select "Change the price to a certain amount Change the price by a certain amount Chang…" at bounding box center [113, 97] width 170 height 13
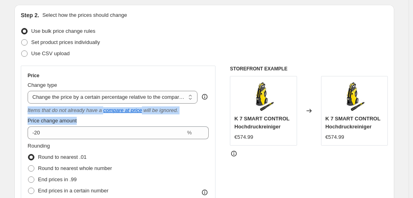
drag, startPoint x: 28, startPoint y: 110, endPoint x: 188, endPoint y: 116, distance: 160.2
click at [190, 116] on div "Price Change type Change the price to a certain amount Change the price by a ce…" at bounding box center [118, 143] width 195 height 155
click at [187, 114] on div "Items that do not already have a compare at price will be ignored." at bounding box center [118, 110] width 181 height 8
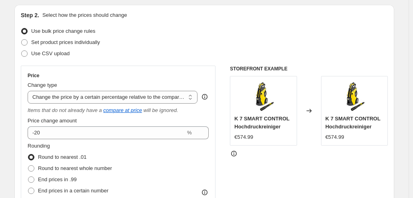
click at [204, 96] on icon at bounding box center [205, 97] width 6 height 6
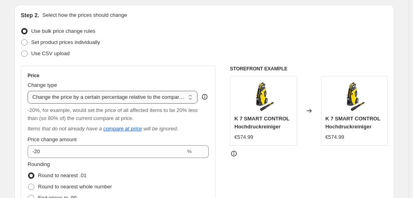
click at [171, 99] on select "Change the price to a certain amount Change the price by a certain amount Chang…" at bounding box center [113, 97] width 170 height 13
click at [154, 102] on select "Change the price to a certain amount Change the price by a certain amount Chang…" at bounding box center [113, 97] width 170 height 13
click at [172, 94] on select "Change the price to a certain amount Change the price by a certain amount Chang…" at bounding box center [113, 97] width 170 height 13
click at [169, 97] on select "Change the price to a certain amount Change the price by a certain amount Chang…" at bounding box center [113, 97] width 170 height 13
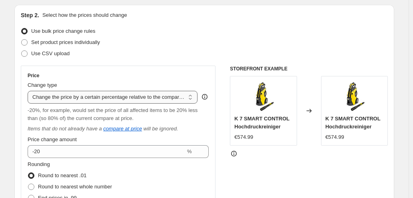
click at [29, 91] on select "Change the price to a certain amount Change the price by a certain amount Chang…" at bounding box center [113, 97] width 170 height 13
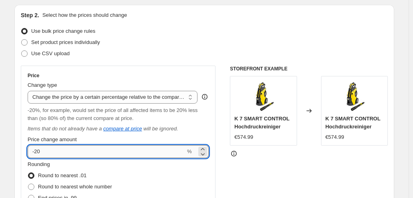
click at [72, 149] on input "-20" at bounding box center [107, 151] width 158 height 13
type input "-2"
type input "-50"
click at [288, 146] on div "STOREFRONT EXAMPLE K 7 SMART CONTROL Hochdruckreiniger €574.99 Changed to K 7 S…" at bounding box center [309, 178] width 158 height 225
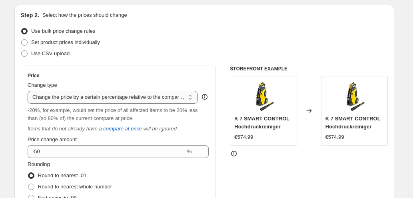
click at [171, 102] on select "Change the price to a certain amount Change the price by a certain amount Chang…" at bounding box center [113, 97] width 170 height 13
select select "percentage"
click at [29, 91] on select "Change the price to a certain amount Change the price by a certain amount Chang…" at bounding box center [113, 97] width 170 height 13
type input "-15"
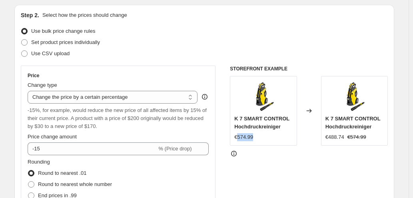
drag, startPoint x: 239, startPoint y: 139, endPoint x: 259, endPoint y: 139, distance: 20.0
click at [259, 139] on div "€574.99" at bounding box center [263, 137] width 58 height 8
click at [346, 144] on div "K 7 SMART CONTROL Hochdruckreiniger €488.74 €574.99" at bounding box center [354, 111] width 67 height 70
drag, startPoint x: 344, startPoint y: 140, endPoint x: 367, endPoint y: 138, distance: 22.5
click at [367, 138] on div "€488.74 €574.99" at bounding box center [355, 137] width 58 height 8
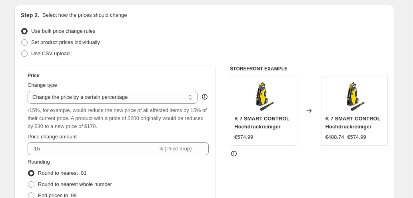
click at [291, 147] on div "STOREFRONT EXAMPLE K 7 SMART CONTROL Hochdruckreiniger €574.99 Changed to K 7 S…" at bounding box center [309, 177] width 158 height 222
click at [142, 102] on select "Change the price to a certain amount Change the price by a certain amount Chang…" at bounding box center [113, 97] width 170 height 13
select select "bcap"
click at [29, 91] on select "Change the price to a certain amount Change the price by a certain amount Chang…" at bounding box center [113, 97] width 170 height 13
type input "-12.00"
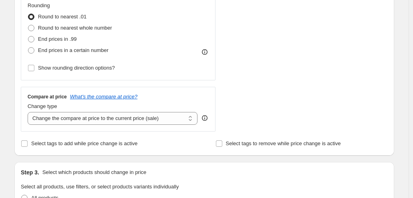
scroll to position [242, 0]
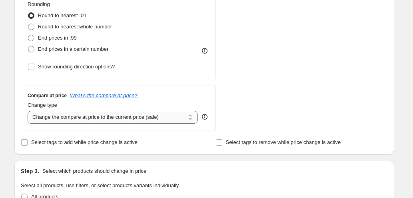
click at [154, 119] on select "Change the compare at price to the current price (sale) Change the compare at p…" at bounding box center [113, 117] width 170 height 13
select select "to"
click at [29, 111] on select "Change the compare at price to the current price (sale) Change the compare at p…" at bounding box center [113, 117] width 170 height 13
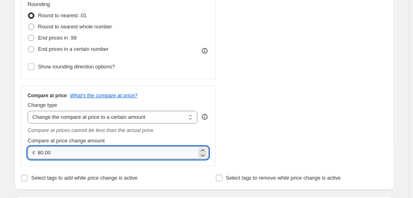
click at [41, 153] on input "80.00" at bounding box center [117, 152] width 159 height 13
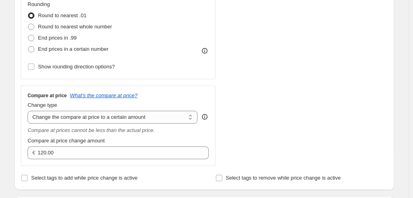
click at [305, 154] on div "STOREFRONT EXAMPLE K 7 SMART CONTROL Hochdruckreiniger €574.99 Changed to K 7 S…" at bounding box center [309, 36] width 158 height 260
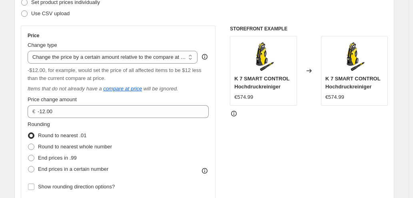
scroll to position [119, 0]
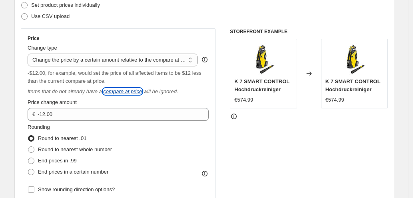
click at [127, 92] on icon "compare at price" at bounding box center [122, 91] width 39 height 6
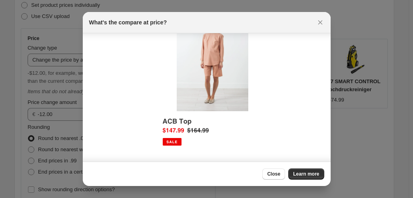
scroll to position [38, 0]
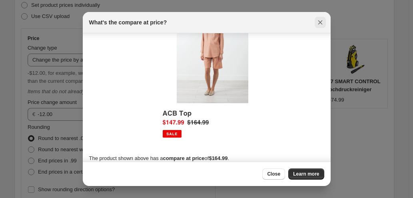
click at [323, 26] on button "Close" at bounding box center [320, 22] width 11 height 11
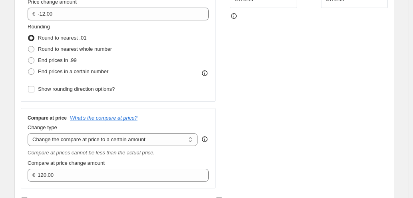
scroll to position [279, 0]
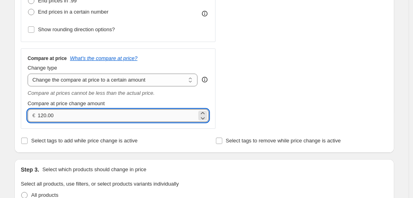
click at [46, 116] on input "120.00" at bounding box center [117, 115] width 159 height 13
type input "600.00"
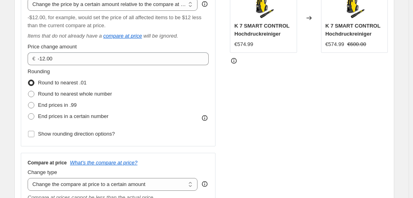
scroll to position [252, 0]
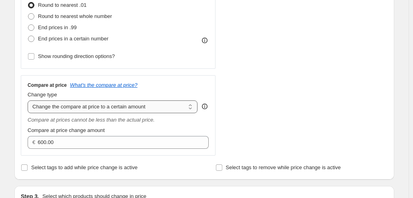
click at [144, 110] on select "Change the compare at price to the current price (sale) Change the compare at p…" at bounding box center [113, 106] width 170 height 13
click at [265, 118] on div "STOREFRONT EXAMPLE K 7 SMART CONTROL Hochdruckreiniger €574.99 Changed to K 7 S…" at bounding box center [309, 25] width 158 height 260
click at [165, 111] on select "Change the compare at price to the current price (sale) Change the compare at p…" at bounding box center [113, 106] width 170 height 13
click at [227, 102] on div "Price Change type Change the price to a certain amount Change the price by a ce…" at bounding box center [204, 25] width 367 height 260
click at [165, 111] on select "Change the compare at price to the current price (sale) Change the compare at p…" at bounding box center [113, 106] width 170 height 13
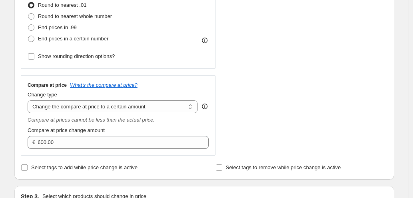
click at [261, 119] on div "STOREFRONT EXAMPLE K 7 SMART CONTROL Hochdruckreiniger €574.99 Changed to K 7 S…" at bounding box center [309, 25] width 158 height 260
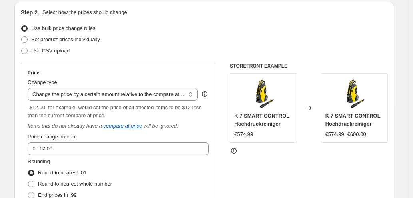
scroll to position [92, 0]
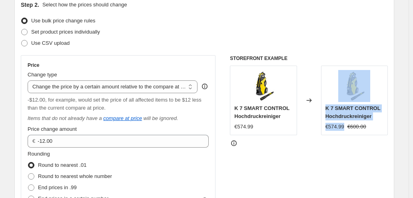
drag, startPoint x: 321, startPoint y: 126, endPoint x: 345, endPoint y: 127, distance: 23.3
click at [345, 127] on div "K 7 SMART CONTROL Hochdruckreiniger €574.99 Changed to K 7 SMART CONTROL Hochdr…" at bounding box center [309, 101] width 158 height 70
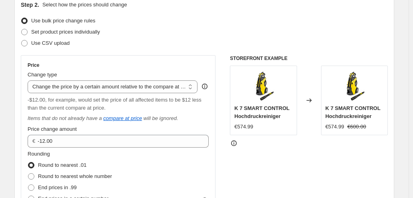
click at [331, 141] on div at bounding box center [309, 143] width 158 height 8
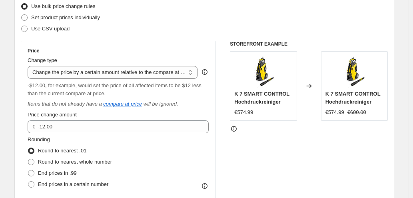
scroll to position [133, 0]
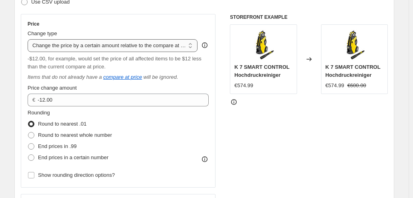
click at [165, 49] on select "Change the price to a certain amount Change the price by a certain amount Chang…" at bounding box center [113, 45] width 170 height 13
select select "no_change"
click at [29, 39] on select "Change the price to a certain amount Change the price by a certain amount Chang…" at bounding box center [113, 45] width 170 height 13
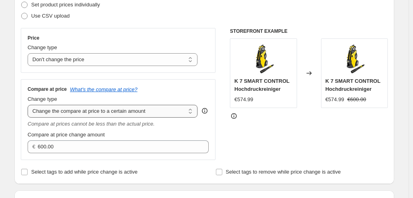
scroll to position [106, 0]
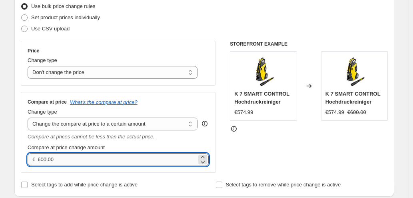
click at [41, 159] on input "600.00" at bounding box center [117, 159] width 159 height 13
type input "700.00"
click at [286, 141] on div "STOREFRONT EXAMPLE K 7 SMART CONTROL Hochdruckreiniger €574.99 Changed to K 7 S…" at bounding box center [309, 107] width 158 height 132
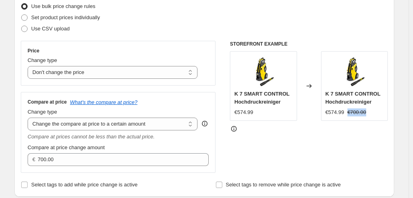
drag, startPoint x: 347, startPoint y: 114, endPoint x: 373, endPoint y: 114, distance: 25.6
click at [373, 114] on div "€574.99 €700.00" at bounding box center [355, 112] width 58 height 8
click at [251, 131] on div at bounding box center [309, 129] width 158 height 8
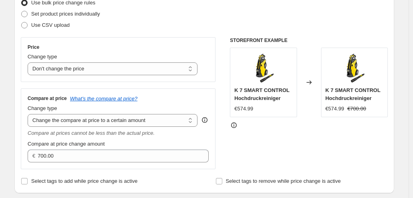
scroll to position [110, 0]
click at [155, 72] on select "Change the price to a certain amount Change the price by a certain amount Chang…" at bounding box center [113, 68] width 170 height 13
select select "pc"
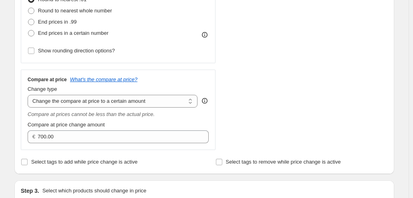
scroll to position [270, 0]
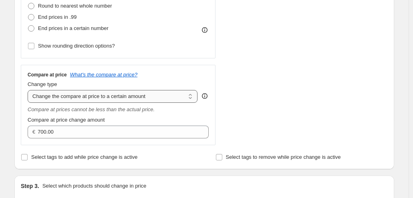
click at [73, 99] on select "Change the compare at price to the current price (sale) Change the compare at p…" at bounding box center [113, 96] width 170 height 13
select select "remove"
click at [29, 90] on select "Change the compare at price to the current price (sale) Change the compare at p…" at bounding box center [113, 96] width 170 height 13
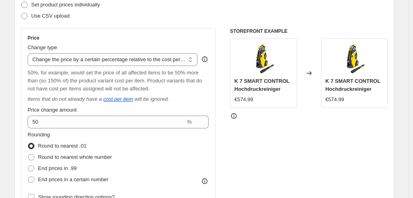
scroll to position [110, 0]
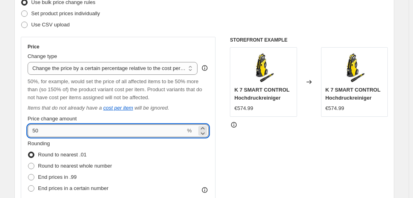
click at [62, 131] on input "50" at bounding box center [107, 130] width 158 height 13
type input "5"
type input "40"
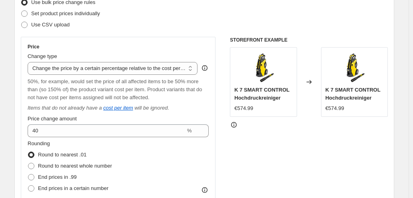
click at [314, 166] on div "STOREFRONT EXAMPLE K 7 SMART CONTROL Hochdruckreiniger €574.99 Changed to K 7 S…" at bounding box center [309, 153] width 158 height 233
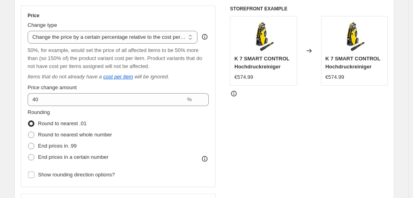
scroll to position [137, 0]
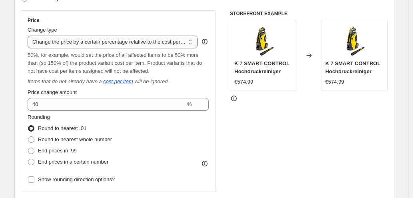
click at [170, 45] on select "Change the price to a certain amount Change the price by a certain amount Chang…" at bounding box center [113, 42] width 170 height 13
click at [29, 36] on select "Change the price to a certain amount Change the price by a certain amount Chang…" at bounding box center [113, 42] width 170 height 13
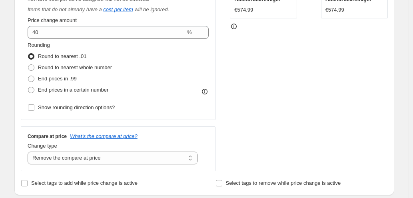
scroll to position [164, 0]
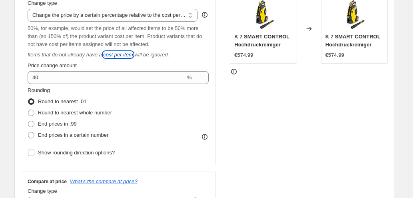
click at [124, 55] on icon "cost per item" at bounding box center [118, 55] width 30 height 6
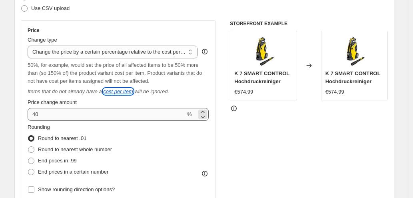
scroll to position [129, 0]
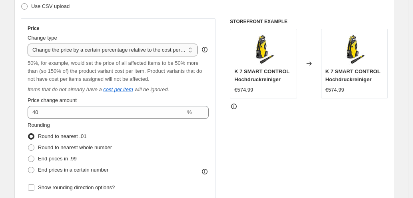
click at [81, 49] on select "Change the price to a certain amount Change the price by a certain amount Chang…" at bounding box center [113, 50] width 170 height 13
click at [91, 54] on select "Change the price to a certain amount Change the price by a certain amount Chang…" at bounding box center [113, 50] width 170 height 13
click at [87, 47] on select "Change the price to a certain amount Change the price by a certain amount Chang…" at bounding box center [113, 50] width 170 height 13
click at [295, 129] on div "STOREFRONT EXAMPLE K 7 SMART CONTROL Hochdruckreiniger €574.99 Changed to K 7 S…" at bounding box center [309, 134] width 158 height 233
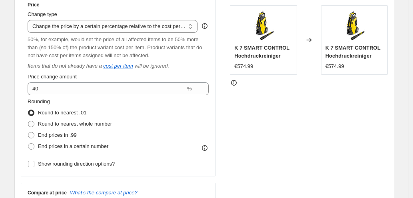
scroll to position [236, 0]
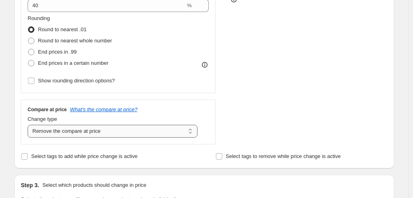
click at [119, 130] on select "Change the compare at price to the current price (sale) Change the compare at p…" at bounding box center [113, 131] width 170 height 13
click at [247, 81] on div "STOREFRONT EXAMPLE K 7 SMART CONTROL Hochdruckreiniger €574.99 Changed to K 7 S…" at bounding box center [309, 28] width 158 height 233
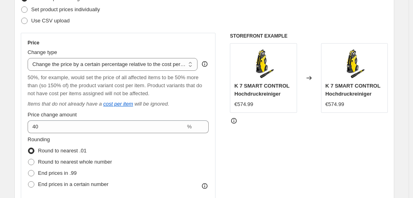
scroll to position [102, 0]
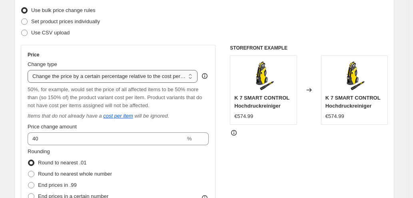
click at [140, 80] on select "Change the price to a certain amount Change the price by a certain amount Chang…" at bounding box center [113, 76] width 170 height 13
click at [141, 78] on select "Change the price to a certain amount Change the price by a certain amount Chang…" at bounding box center [113, 76] width 170 height 13
click at [139, 79] on select "Change the price to a certain amount Change the price by a certain amount Chang…" at bounding box center [113, 76] width 170 height 13
select select "to"
click at [29, 70] on select "Change the price to a certain amount Change the price by a certain amount Chang…" at bounding box center [113, 76] width 170 height 13
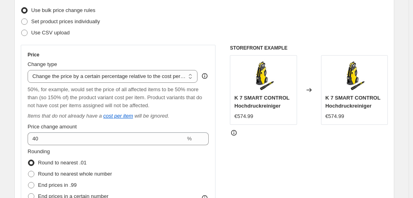
type input "80.00"
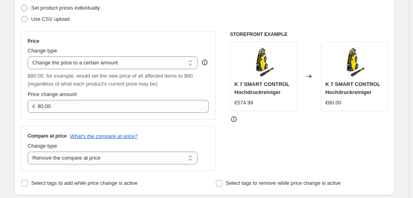
scroll to position [170, 0]
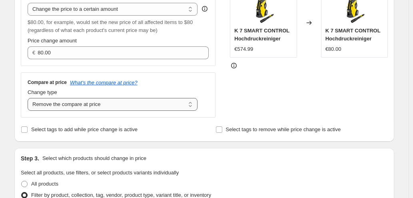
click at [90, 104] on select "Change the compare at price to the current price (sale) Change the compare at p…" at bounding box center [113, 104] width 170 height 13
click at [29, 98] on select "Change the compare at price to the current price (sale) Change the compare at p…" at bounding box center [113, 104] width 170 height 13
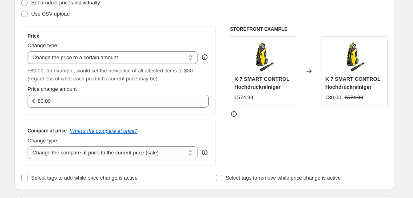
scroll to position [116, 0]
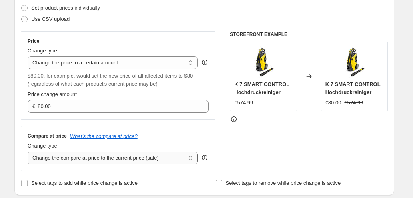
click at [134, 158] on select "Change the compare at price to the current price (sale) Change the compare at p…" at bounding box center [113, 158] width 170 height 13
click at [29, 152] on select "Change the compare at price to the current price (sale) Change the compare at p…" at bounding box center [113, 158] width 170 height 13
click at [86, 156] on select "Change the compare at price to the current price (sale) Change the compare at p…" at bounding box center [113, 158] width 170 height 13
select select "pp"
click at [29, 152] on select "Change the compare at price to the current price (sale) Change the compare at p…" at bounding box center [113, 158] width 170 height 13
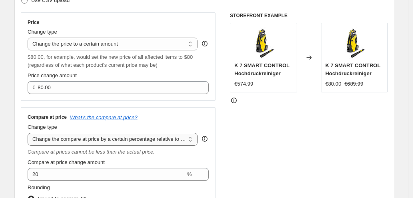
scroll to position [143, 0]
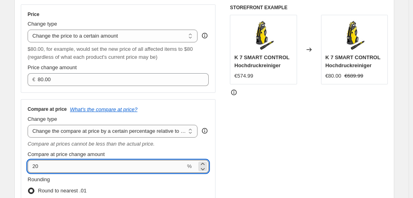
click at [36, 163] on input "20" at bounding box center [107, 166] width 158 height 13
type input "30"
click at [263, 141] on div "STOREFRONT EXAMPLE K 7 SMART CONTROL Hochdruckreiniger €574.99 Changed to K 7 S…" at bounding box center [309, 129] width 158 height 250
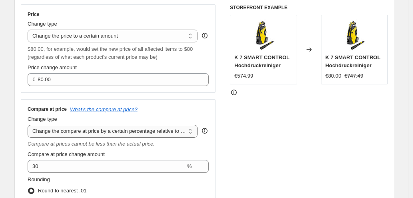
click at [172, 132] on select "Change the compare at price to the current price (sale) Change the compare at p…" at bounding box center [113, 131] width 170 height 13
click at [287, 160] on div "STOREFRONT EXAMPLE K 7 SMART CONTROL Hochdruckreiniger €574.99 Changed to K 7 S…" at bounding box center [309, 129] width 158 height 250
click at [172, 133] on select "Change the compare at price to the current price (sale) Change the compare at p…" at bounding box center [113, 131] width 170 height 13
click at [173, 132] on select "Change the compare at price to the current price (sale) Change the compare at p…" at bounding box center [113, 131] width 170 height 13
drag, startPoint x: 347, startPoint y: 77, endPoint x: 370, endPoint y: 75, distance: 22.5
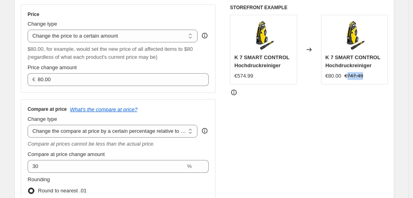
click at [370, 75] on div "€80.00 €747.49" at bounding box center [355, 76] width 58 height 8
click at [322, 105] on div "STOREFRONT EXAMPLE K 7 SMART CONTROL Hochdruckreiniger €574.99 Changed to K 7 S…" at bounding box center [309, 129] width 158 height 250
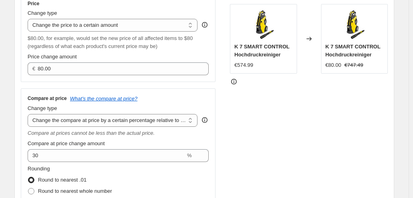
scroll to position [116, 0]
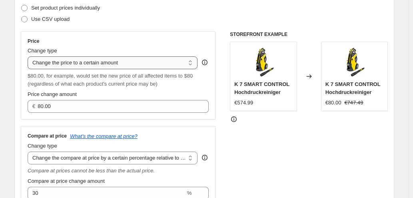
click at [115, 64] on select "Change the price to a certain amount Change the price by a certain amount Chang…" at bounding box center [113, 62] width 170 height 13
click at [132, 59] on select "Change the price to a certain amount Change the price by a certain amount Chang…" at bounding box center [113, 62] width 170 height 13
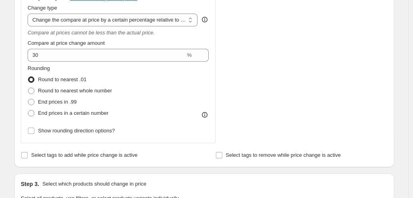
scroll to position [223, 0]
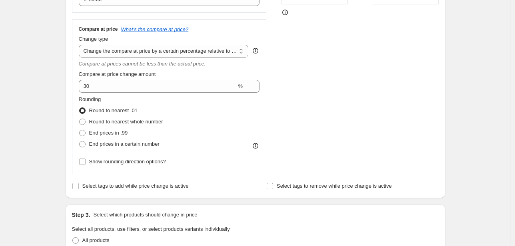
drag, startPoint x: 309, startPoint y: 2, endPoint x: 322, endPoint y: 111, distance: 110.0
click at [322, 111] on div "STOREFRONT EXAMPLE K 7 SMART CONTROL Hochdruckreiniger €574.99 Changed to K 7 S…" at bounding box center [360, 49] width 158 height 250
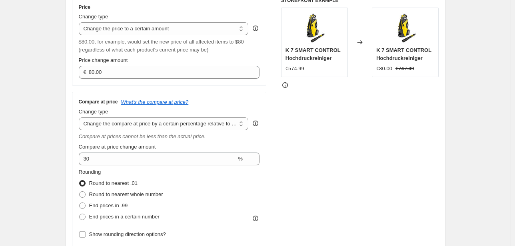
scroll to position [191, 0]
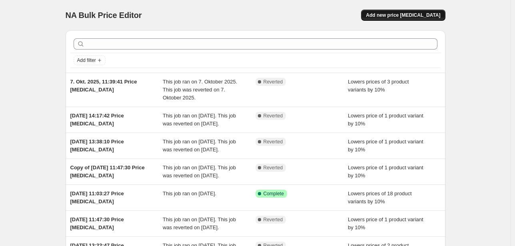
click at [388, 18] on span "Add new price [MEDICAL_DATA]" at bounding box center [403, 15] width 74 height 6
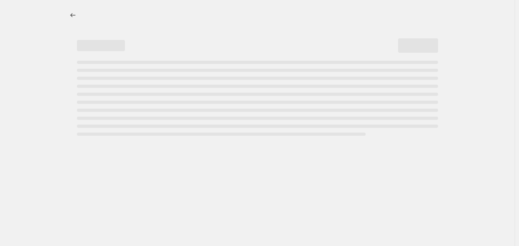
select select "percentage"
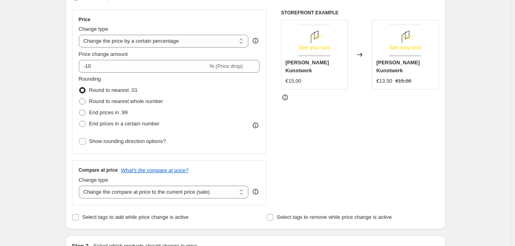
scroll to position [128, 0]
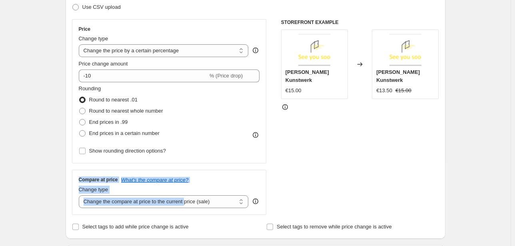
drag, startPoint x: 82, startPoint y: 179, endPoint x: 186, endPoint y: 212, distance: 108.7
click at [186, 212] on div "Compare at price What's the compare at price? Change type Change the compare at…" at bounding box center [169, 192] width 195 height 45
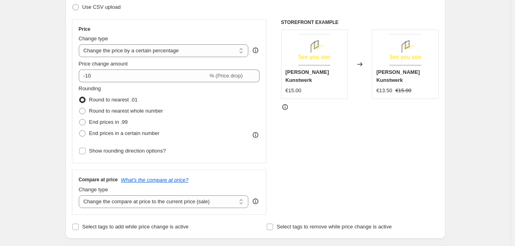
click at [325, 131] on div "STOREFRONT EXAMPLE [PERSON_NAME] Kunstwerk €15.00 Changed to [PERSON_NAME] Kuns…" at bounding box center [360, 117] width 158 height 196
click at [144, 51] on select "Change the price to a certain amount Change the price by a certain amount Chang…" at bounding box center [164, 50] width 170 height 13
click at [116, 205] on select "Change the compare at price to the current price (sale) Change the compare at p…" at bounding box center [164, 202] width 170 height 13
select select "pp"
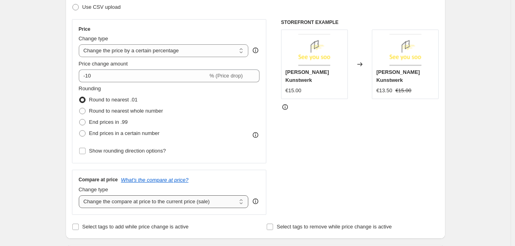
click at [80, 196] on select "Change the compare at price to the current price (sale) Change the compare at p…" at bounding box center [164, 202] width 170 height 13
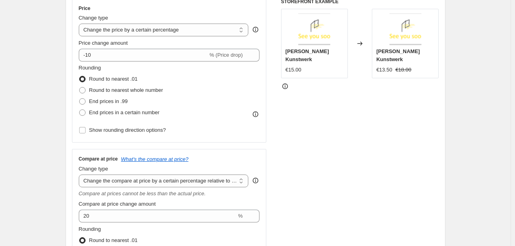
scroll to position [160, 0]
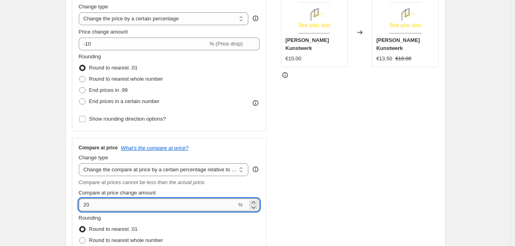
click at [106, 202] on input "20" at bounding box center [158, 205] width 158 height 13
type input "17"
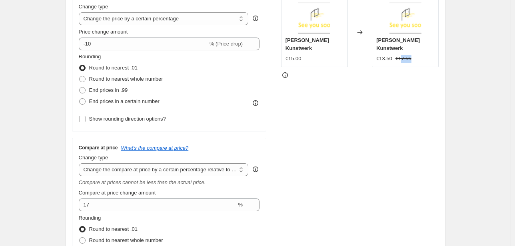
drag, startPoint x: 401, startPoint y: 52, endPoint x: 413, endPoint y: 52, distance: 11.6
click at [413, 55] on div "€13.50 €17.55" at bounding box center [406, 59] width 58 height 8
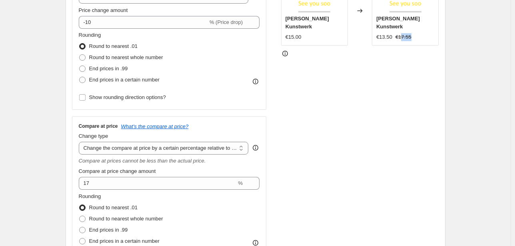
scroll to position [224, 0]
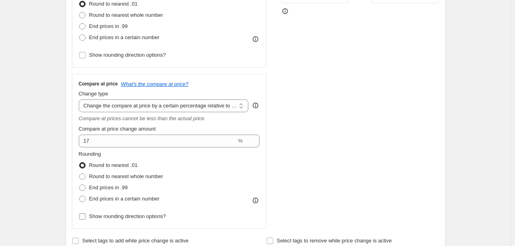
click at [84, 216] on input "Show rounding direction options?" at bounding box center [82, 217] width 6 height 6
checkbox input "true"
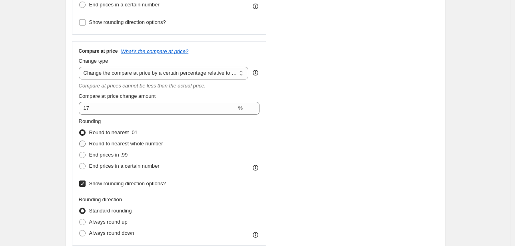
scroll to position [256, 0]
click at [82, 172] on label "End prices in a certain number" at bounding box center [119, 167] width 81 height 11
click at [80, 164] on input "End prices in a certain number" at bounding box center [79, 164] width 0 height 0
radio input "true"
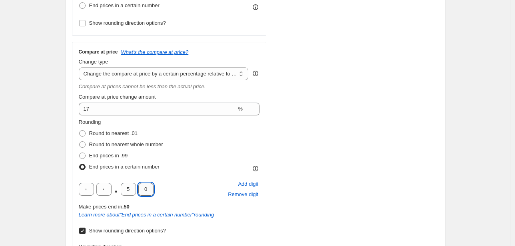
click at [146, 188] on input "0" at bounding box center [145, 189] width 15 height 13
type input "5"
click at [329, 136] on div "STOREFRONT EXAMPLE [PERSON_NAME] Kunstwerk €15.00 Changed to [PERSON_NAME] Kuns…" at bounding box center [360, 92] width 158 height 402
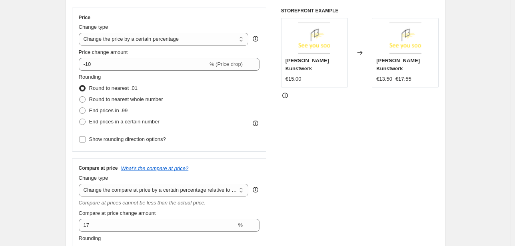
scroll to position [128, 0]
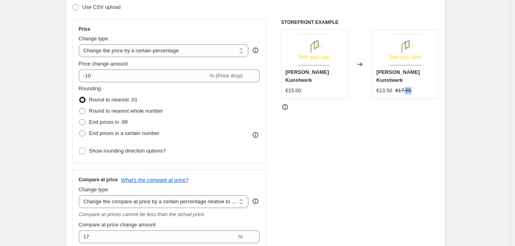
drag, startPoint x: 412, startPoint y: 81, endPoint x: 405, endPoint y: 80, distance: 7.2
click at [405, 87] on div "€13.50 €17.55" at bounding box center [406, 91] width 58 height 8
click at [290, 179] on div "STOREFRONT EXAMPLE [PERSON_NAME] Kunstwerk €15.00 Changed to [PERSON_NAME] Kuns…" at bounding box center [360, 220] width 158 height 402
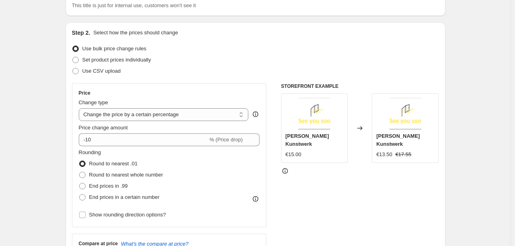
scroll to position [64, 0]
click at [140, 117] on select "Change the price to a certain amount Change the price by a certain amount Chang…" at bounding box center [164, 114] width 170 height 13
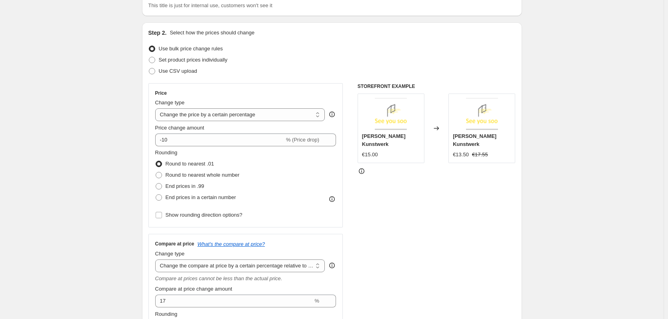
drag, startPoint x: 375, startPoint y: 6, endPoint x: 551, endPoint y: 244, distance: 296.3
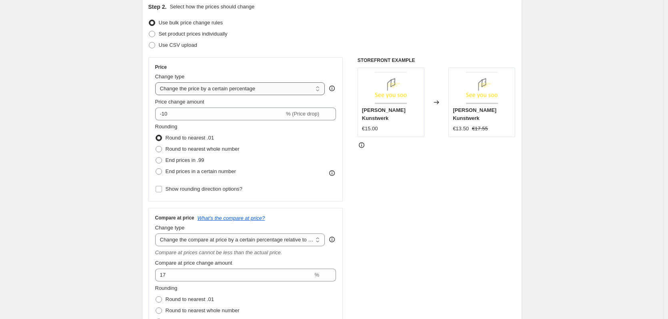
scroll to position [104, 0]
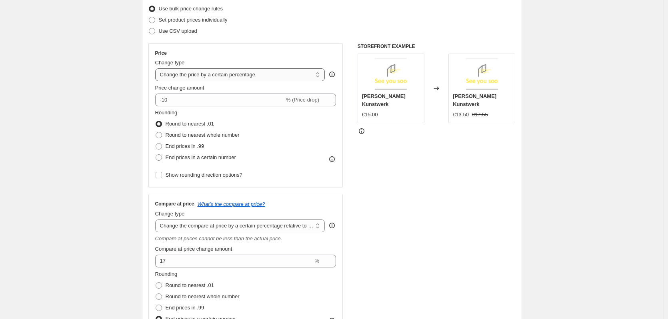
click at [227, 74] on select "Change the price to a certain amount Change the price by a certain amount Chang…" at bounding box center [240, 74] width 170 height 13
click at [403, 156] on div "STOREFRONT EXAMPLE [PERSON_NAME] Kunstwerk €15.00 Changed to [PERSON_NAME] Kuns…" at bounding box center [437, 244] width 158 height 402
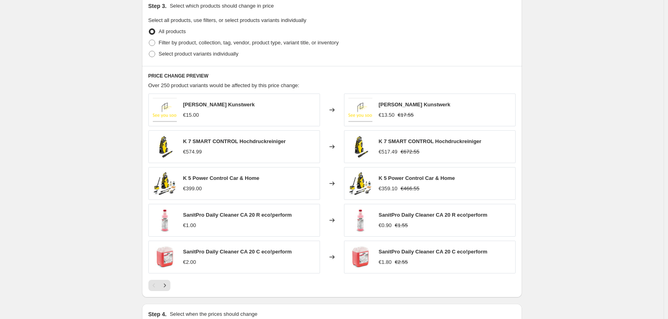
scroll to position [544, 0]
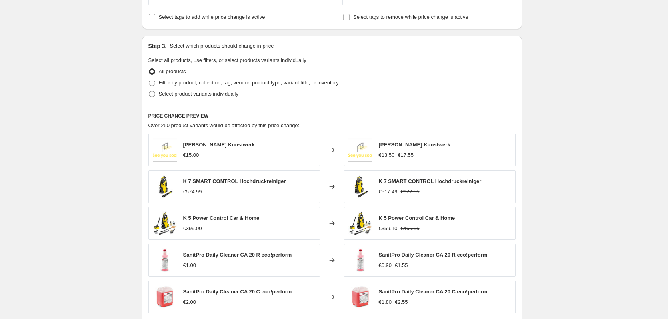
click at [148, 79] on div "Step 3. Select which products should change in price Select all products, use f…" at bounding box center [332, 71] width 380 height 70
click at [152, 81] on span at bounding box center [152, 83] width 6 height 6
click at [149, 80] on input "Filter by product, collection, tag, vendor, product type, variant title, or inv…" at bounding box center [149, 80] width 0 height 0
radio input "true"
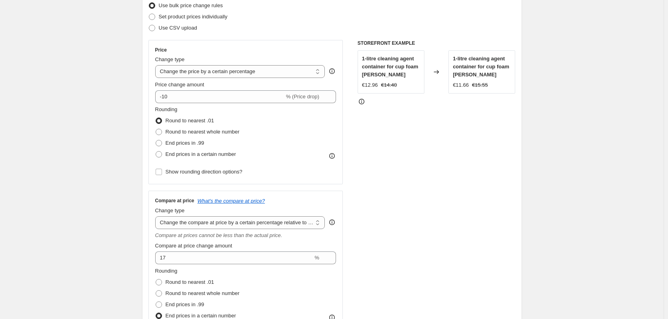
scroll to position [64, 0]
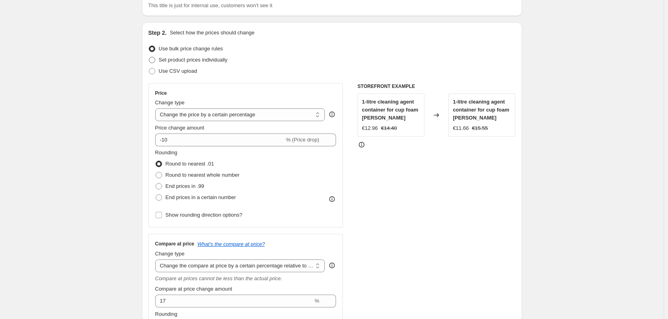
click at [158, 59] on label "Set product prices individually" at bounding box center [187, 59] width 79 height 11
click at [149, 57] on input "Set product prices individually" at bounding box center [149, 57] width 0 height 0
radio input "true"
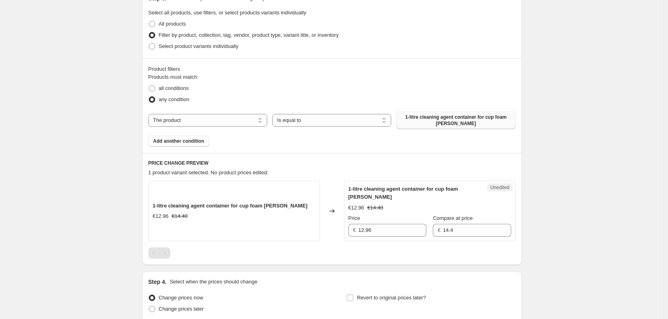
scroll to position [184, 0]
click at [242, 119] on select "The product The product's collection The product's tag The product's vendor The…" at bounding box center [207, 119] width 119 height 13
select select "collection"
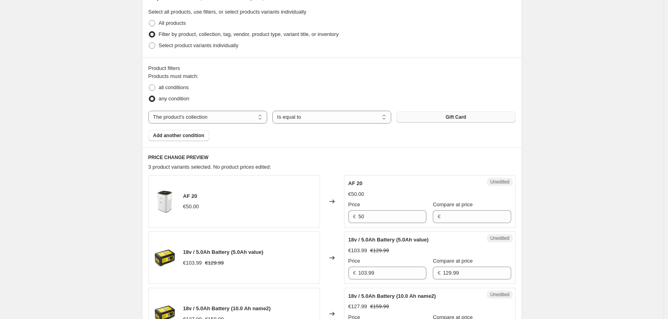
click at [435, 121] on button "Gift Card" at bounding box center [456, 117] width 119 height 11
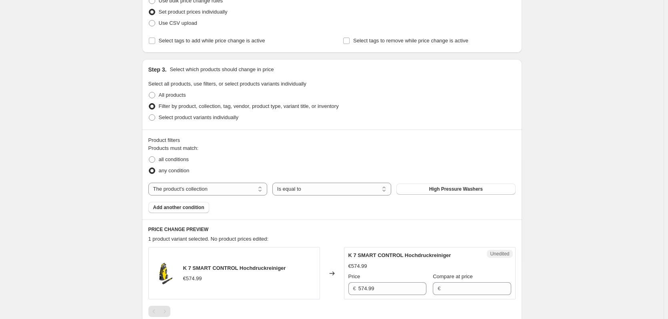
scroll to position [0, 0]
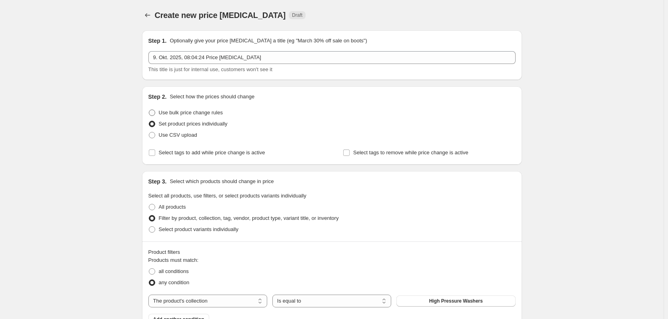
click at [155, 112] on span at bounding box center [152, 113] width 6 height 6
click at [149, 110] on input "Use bulk price change rules" at bounding box center [149, 110] width 0 height 0
radio input "true"
select select "percentage"
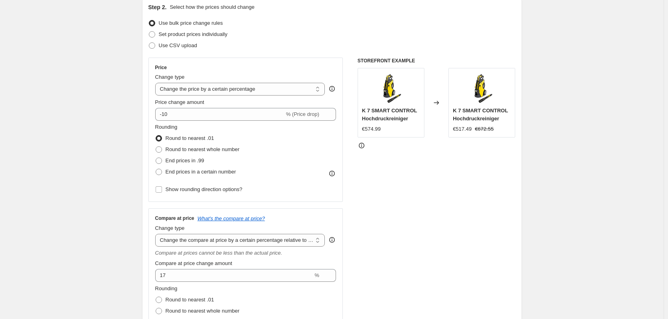
scroll to position [80, 0]
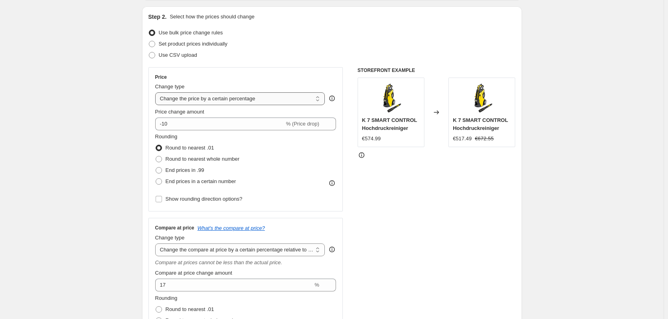
click at [222, 95] on select "Change the price to a certain amount Change the price by a certain amount Chang…" at bounding box center [240, 98] width 170 height 13
click at [402, 182] on div "STOREFRONT EXAMPLE K 7 SMART CONTROL Hochdruckreiniger €574.99 Changed to K 7 S…" at bounding box center [437, 243] width 158 height 353
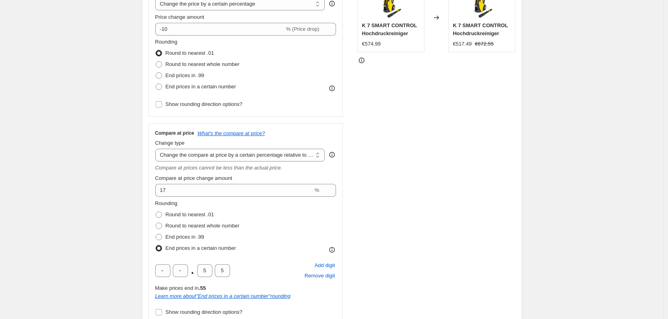
scroll to position [160, 0]
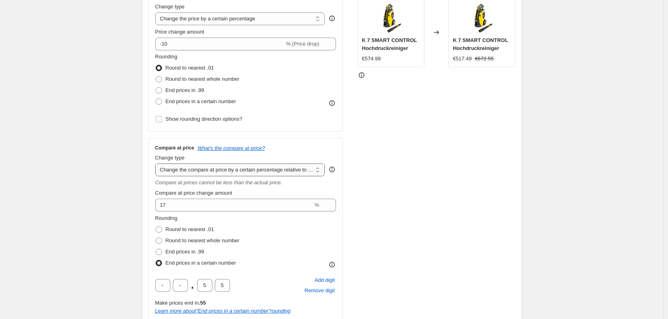
click at [241, 171] on select "Change the compare at price to the current price (sale) Change the compare at p…" at bounding box center [240, 170] width 170 height 13
select select "no_change"
click at [157, 164] on select "Change the compare at price to the current price (sale) Change the compare at p…" at bounding box center [240, 170] width 170 height 13
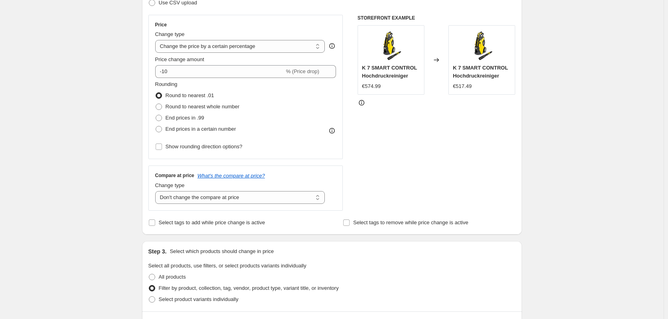
scroll to position [80, 0]
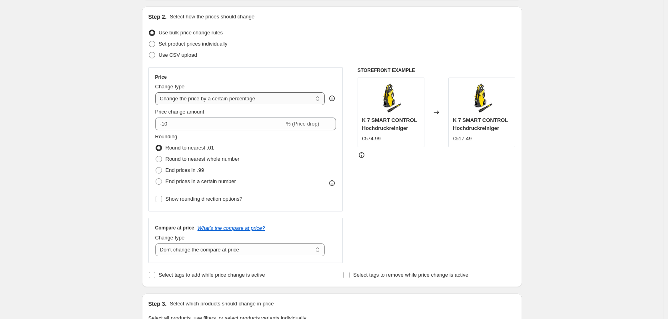
click at [245, 102] on select "Change the price to a certain amount Change the price by a certain amount Chang…" at bounding box center [240, 98] width 170 height 13
select select "no_change"
click at [157, 92] on select "Change the price to a certain amount Change the price by a certain amount Chang…" at bounding box center [240, 98] width 170 height 13
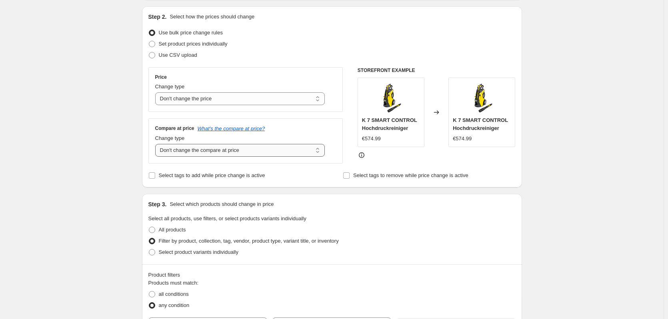
click at [236, 153] on select "Change the compare at price to the current price (sale) Change the compare at p…" at bounding box center [240, 150] width 170 height 13
select select "percentage"
click at [157, 144] on select "Change the compare at price to the current price (sale) Change the compare at p…" at bounding box center [240, 150] width 170 height 13
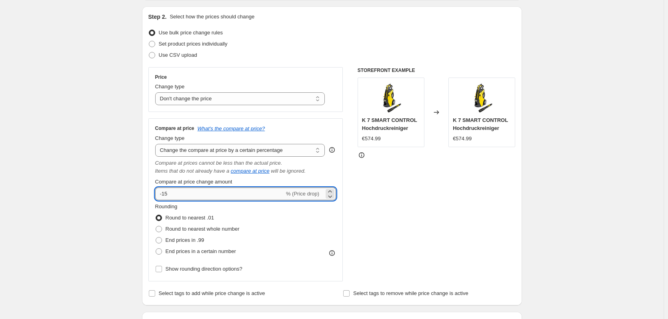
click at [172, 195] on input "-15" at bounding box center [219, 194] width 129 height 13
type input "-1"
type input "-20"
click at [379, 221] on div "STOREFRONT EXAMPLE K 7 SMART CONTROL Hochdruckreiniger €574.99 Changed to K 7 S…" at bounding box center [437, 174] width 158 height 214
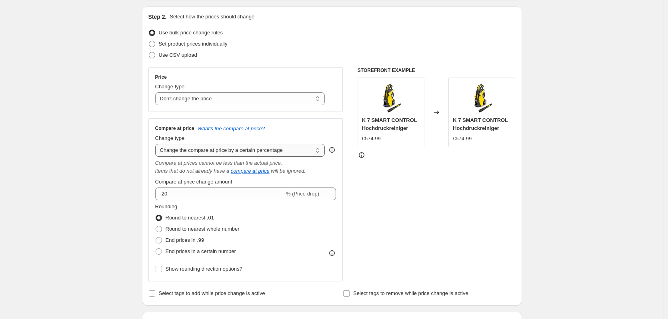
click at [218, 150] on select "Change the compare at price to the current price (sale) Change the compare at p…" at bounding box center [240, 150] width 170 height 13
click at [157, 144] on select "Change the compare at price to the current price (sale) Change the compare at p…" at bounding box center [240, 150] width 170 height 13
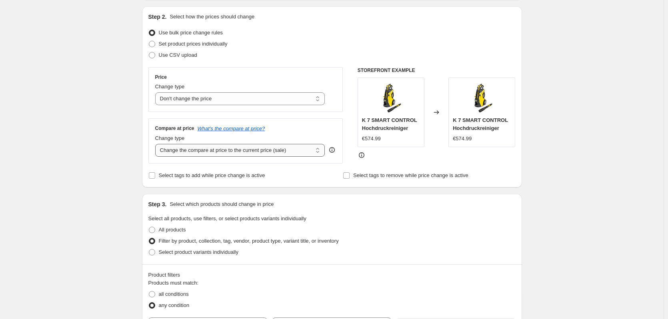
click at [223, 155] on select "Change the compare at price to the current price (sale) Change the compare at p…" at bounding box center [240, 150] width 170 height 13
select select "bp"
click at [157, 144] on select "Change the compare at price to the current price (sale) Change the compare at p…" at bounding box center [240, 150] width 170 height 13
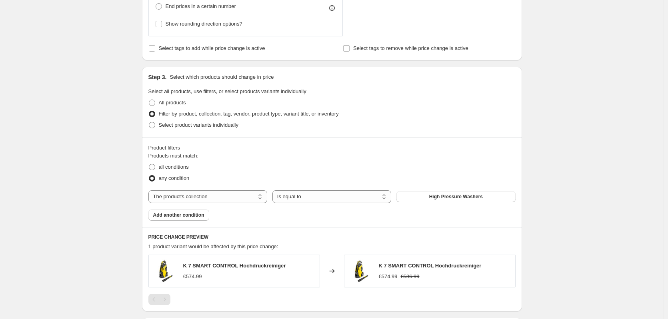
scroll to position [314, 0]
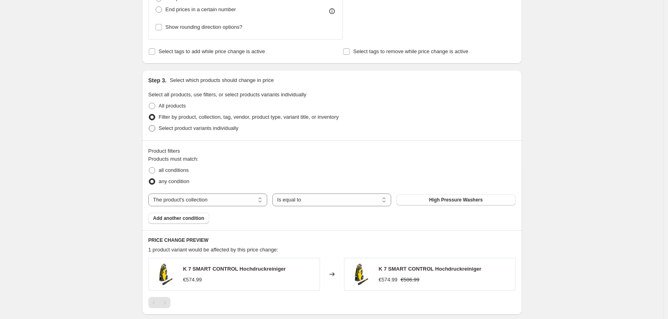
click at [155, 132] on span at bounding box center [151, 128] width 7 height 7
click at [149, 126] on input "Select product variants individually" at bounding box center [149, 125] width 0 height 0
radio input "true"
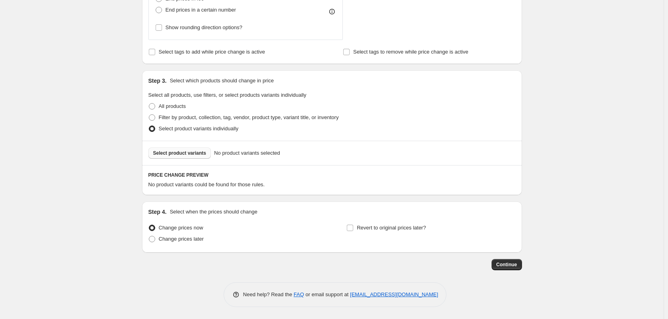
click at [197, 156] on button "Select product variants" at bounding box center [179, 153] width 63 height 11
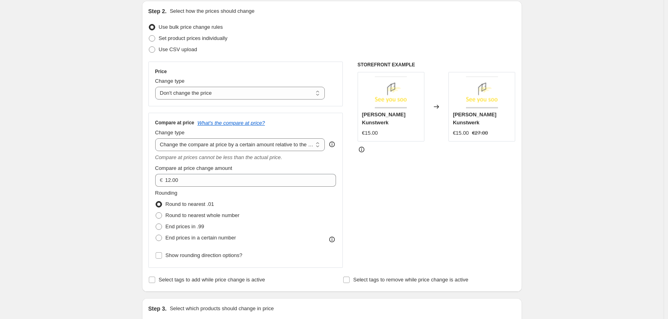
scroll to position [74, 0]
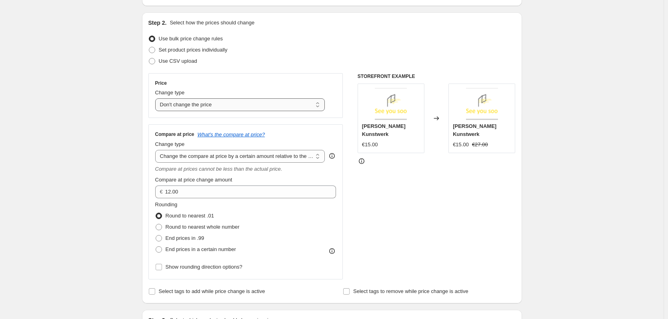
click at [205, 98] on select "Change the price to a certain amount Change the price by a certain amount Chang…" at bounding box center [240, 104] width 170 height 13
click at [389, 173] on div "STOREFRONT EXAMPLE [PERSON_NAME] Kunstwerk €15.00 Changed to [PERSON_NAME] Kuns…" at bounding box center [437, 176] width 158 height 206
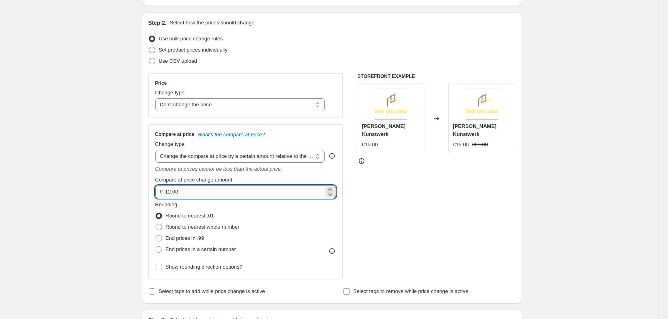
click at [242, 191] on input "12.00" at bounding box center [244, 192] width 159 height 13
click at [294, 157] on select "Change the compare at price to the current price (sale) Change the compare at p…" at bounding box center [240, 156] width 170 height 13
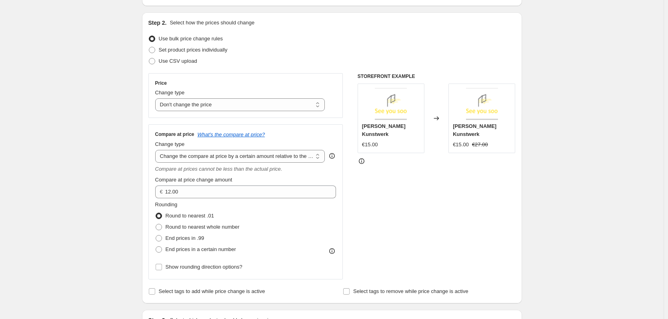
click at [439, 211] on div "STOREFRONT EXAMPLE [PERSON_NAME] Kunstwerk €15.00 Changed to [PERSON_NAME] Kuns…" at bounding box center [437, 176] width 158 height 206
click at [199, 105] on select "Change the price to a certain amount Change the price by a certain amount Chang…" at bounding box center [240, 104] width 170 height 13
click at [415, 202] on div "STOREFRONT EXAMPLE [PERSON_NAME] Kunstwerk €15.00 Changed to [PERSON_NAME] Kuns…" at bounding box center [437, 176] width 158 height 206
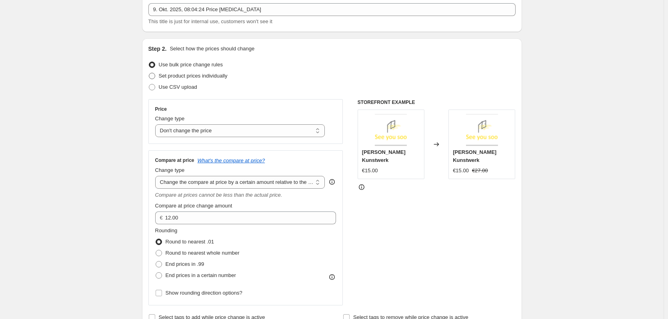
scroll to position [34, 0]
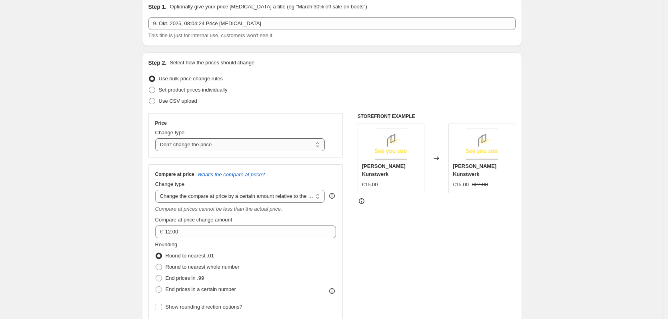
click at [214, 142] on select "Change the price to a certain amount Change the price by a certain amount Chang…" at bounding box center [240, 144] width 170 height 13
click at [385, 219] on div "STOREFRONT EXAMPLE [PERSON_NAME] Kunstwerk €15.00 Changed to [PERSON_NAME] Kuns…" at bounding box center [437, 216] width 158 height 206
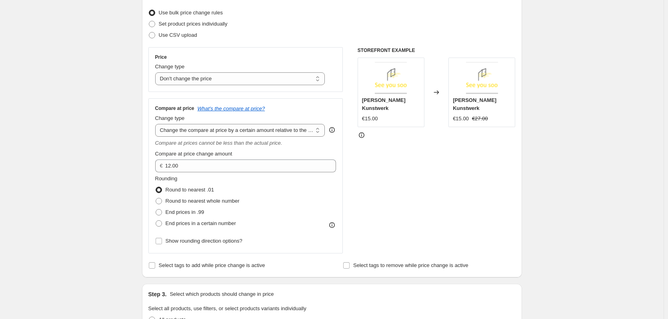
scroll to position [114, 0]
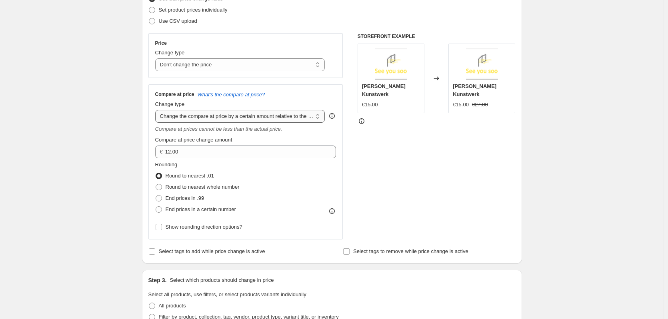
click at [206, 114] on select "Change the compare at price to the current price (sale) Change the compare at p…" at bounding box center [240, 116] width 170 height 13
click at [457, 163] on div "STOREFRONT EXAMPLE [PERSON_NAME] Kunstwerk €15.00 Changed to [PERSON_NAME] Kuns…" at bounding box center [437, 136] width 158 height 206
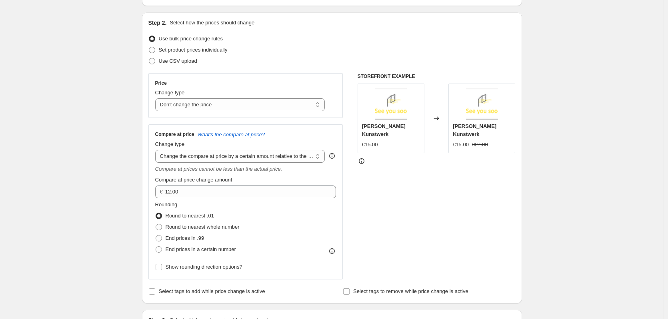
scroll to position [0, 0]
